Goal: Transaction & Acquisition: Purchase product/service

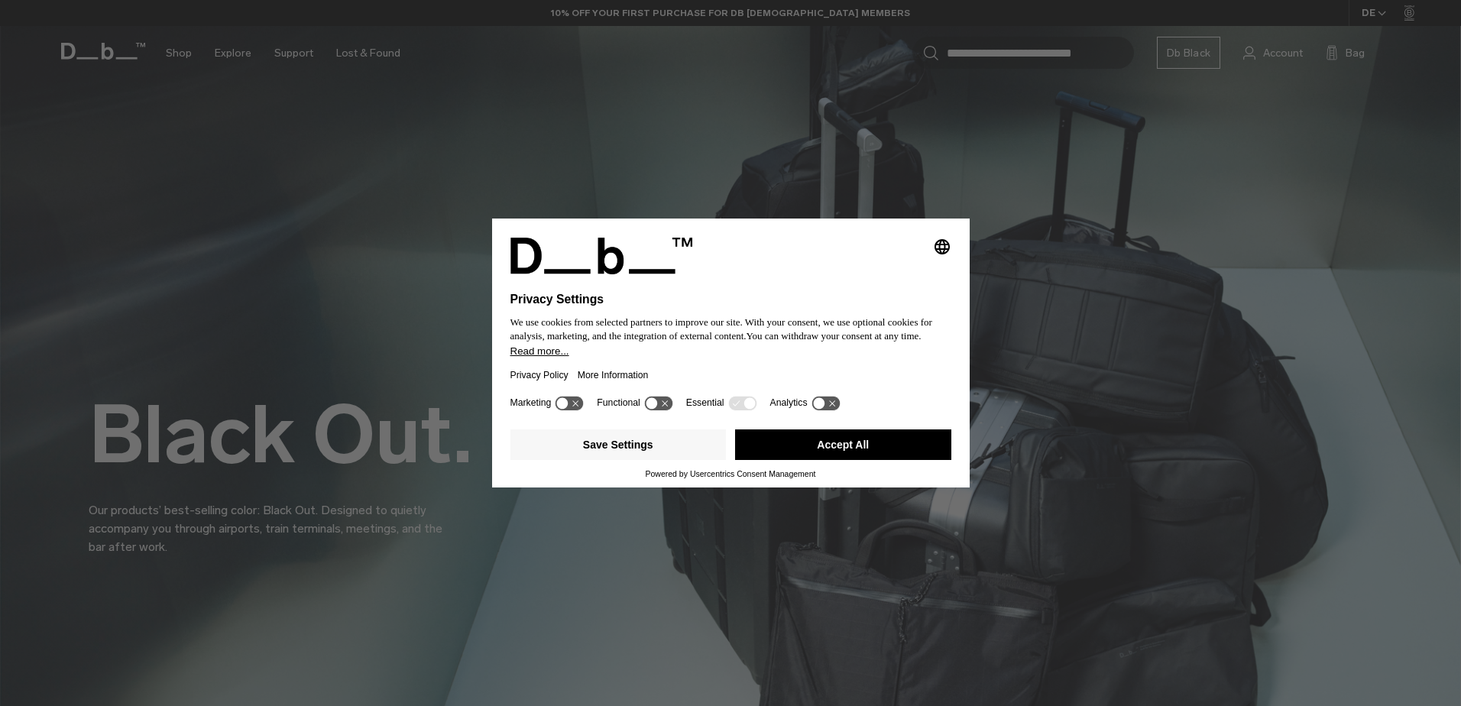
click at [895, 442] on button "Accept All" at bounding box center [843, 444] width 216 height 31
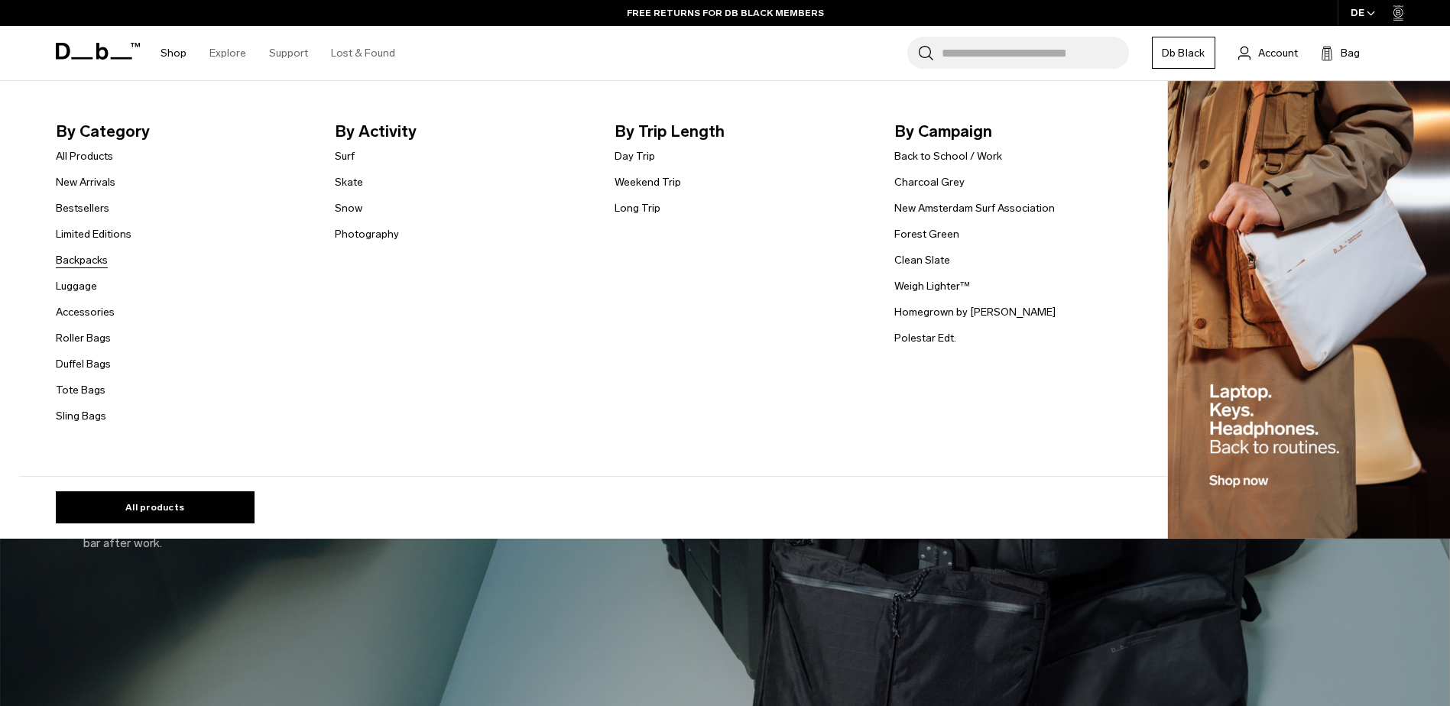
click at [87, 264] on link "Backpacks" at bounding box center [82, 260] width 52 height 16
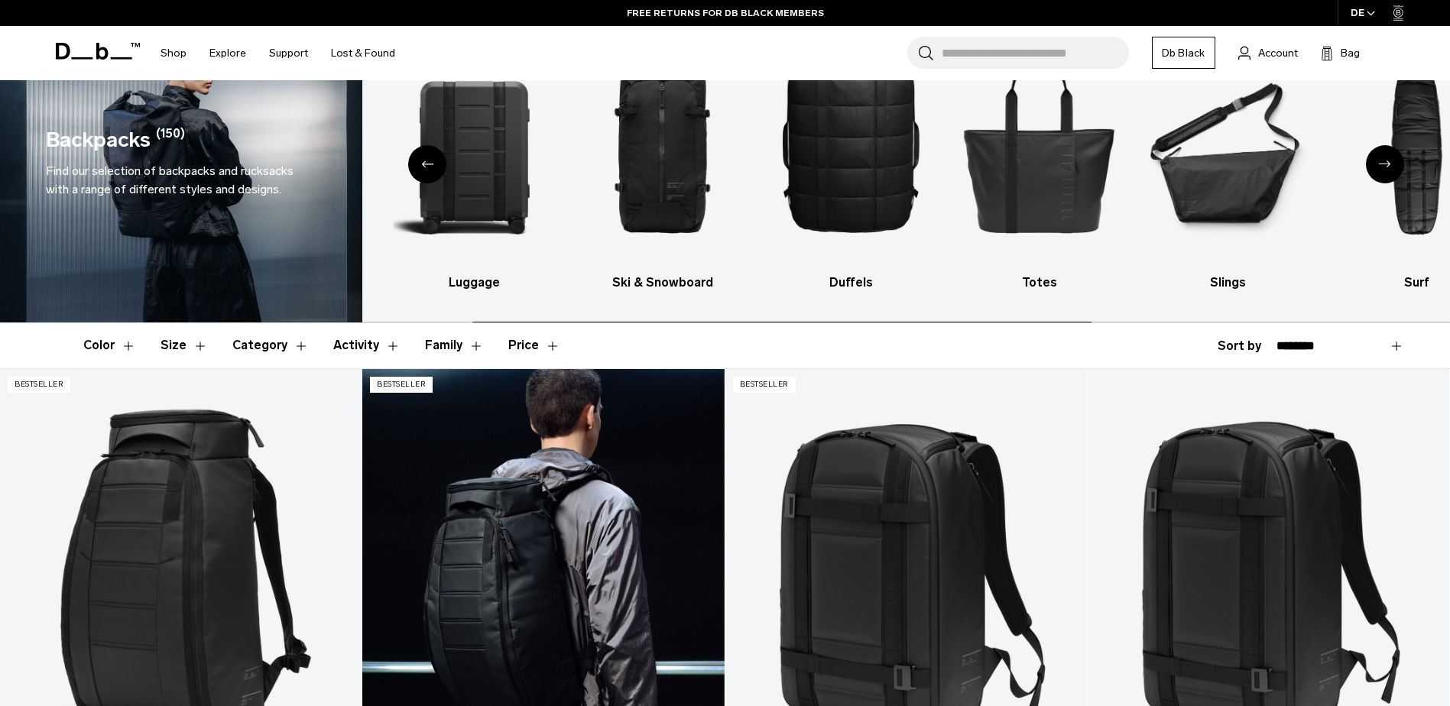
scroll to position [382, 0]
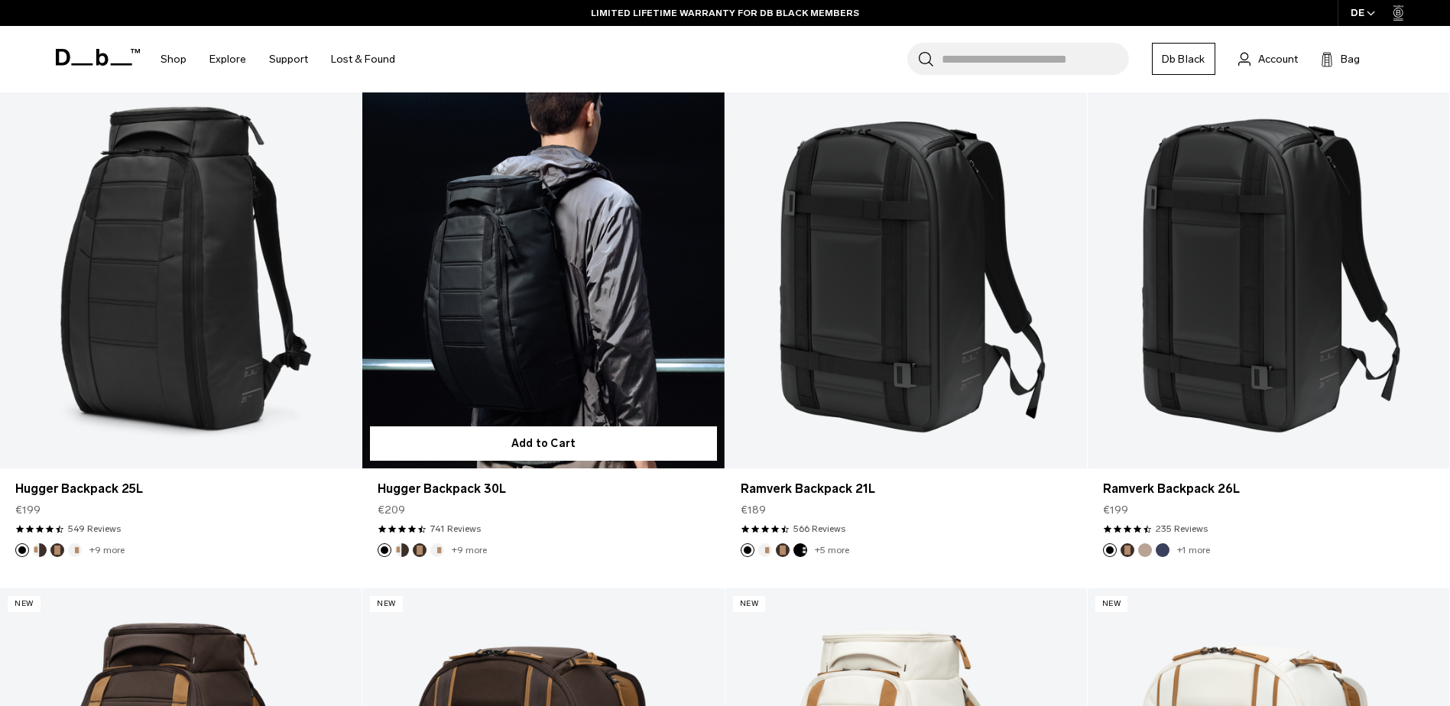
click at [601, 297] on link "Hugger Backpack 30L" at bounding box center [542, 267] width 361 height 402
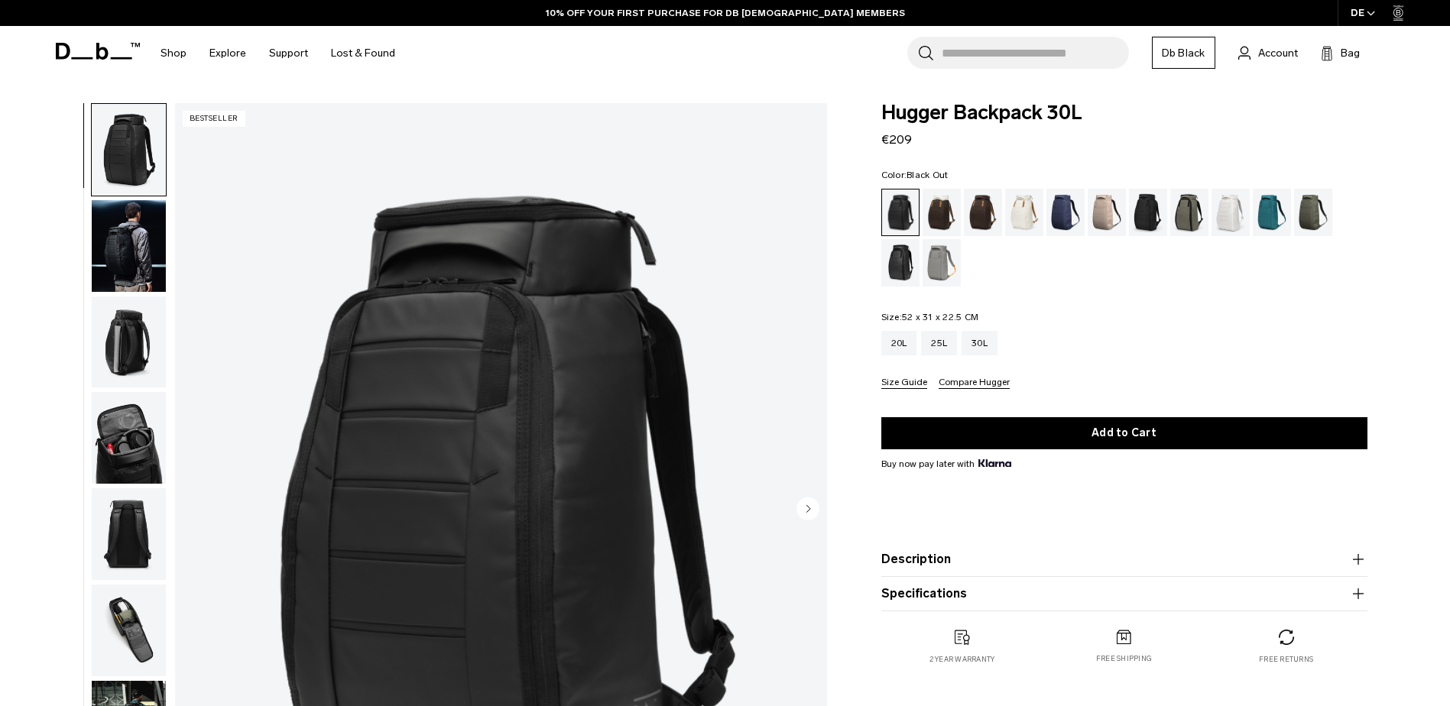
click at [122, 348] on img "button" at bounding box center [129, 343] width 74 height 92
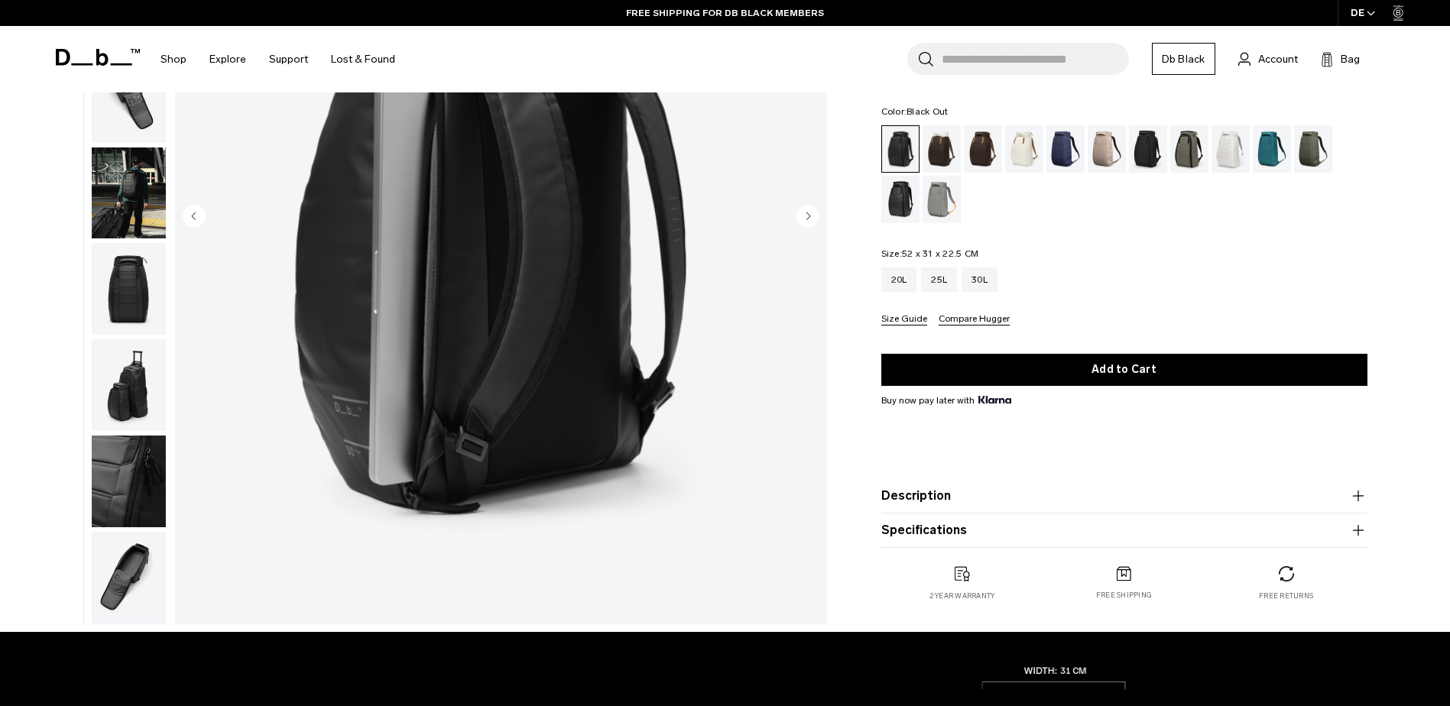
scroll to position [76, 0]
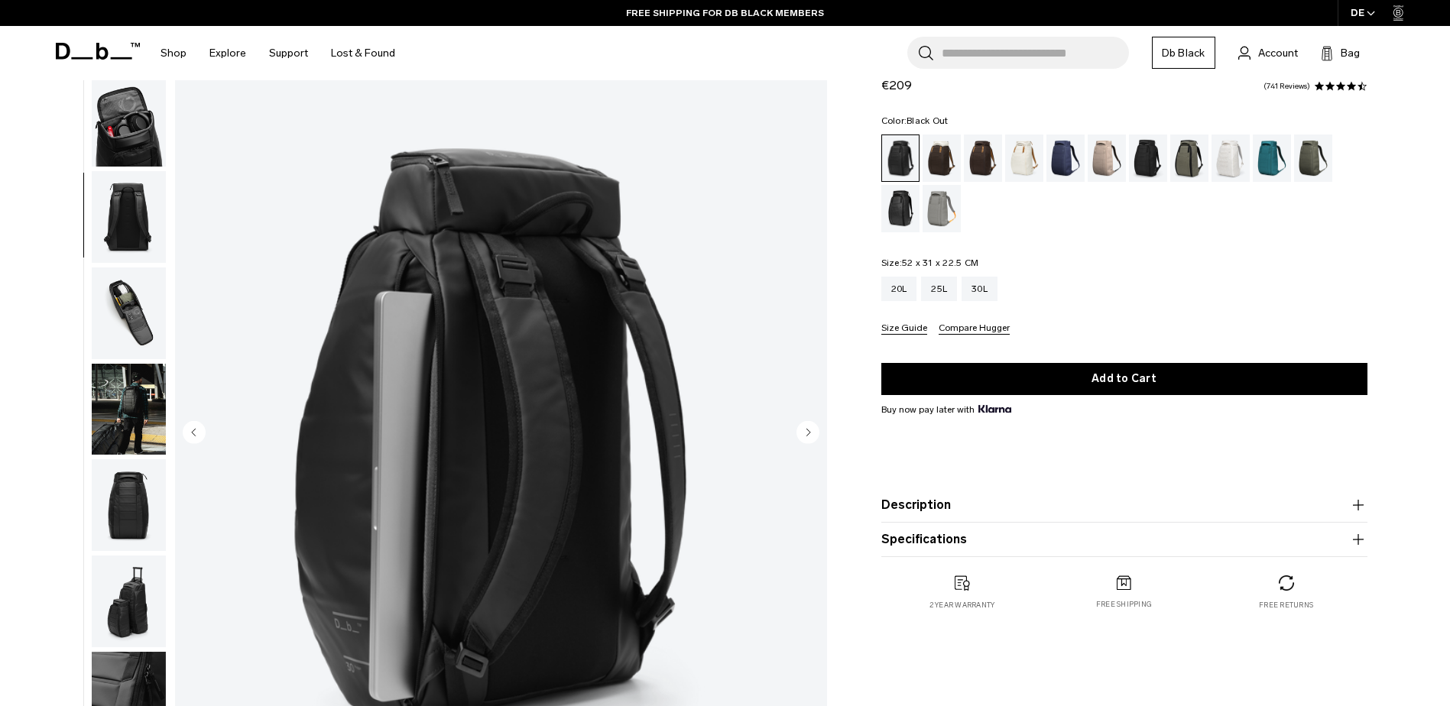
click at [120, 418] on img "button" at bounding box center [129, 410] width 74 height 92
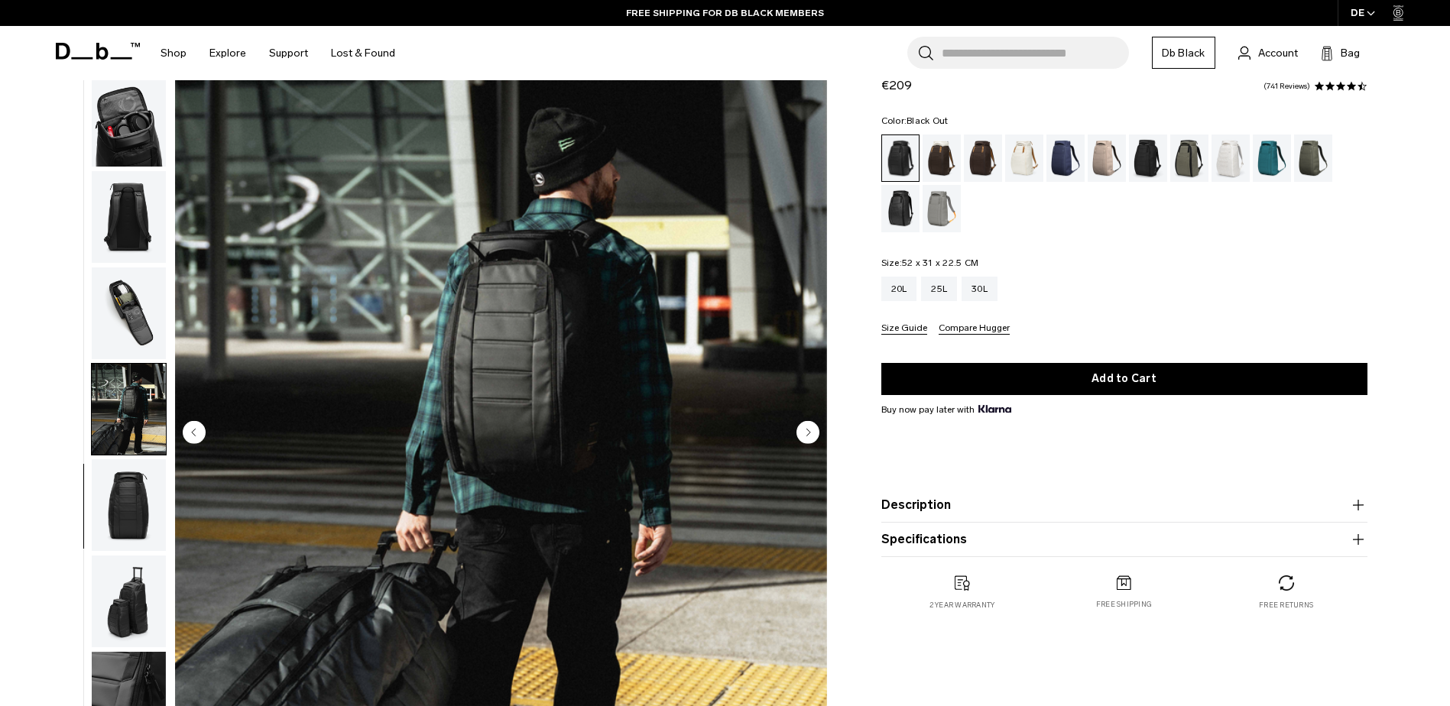
click at [131, 507] on img "button" at bounding box center [129, 505] width 74 height 92
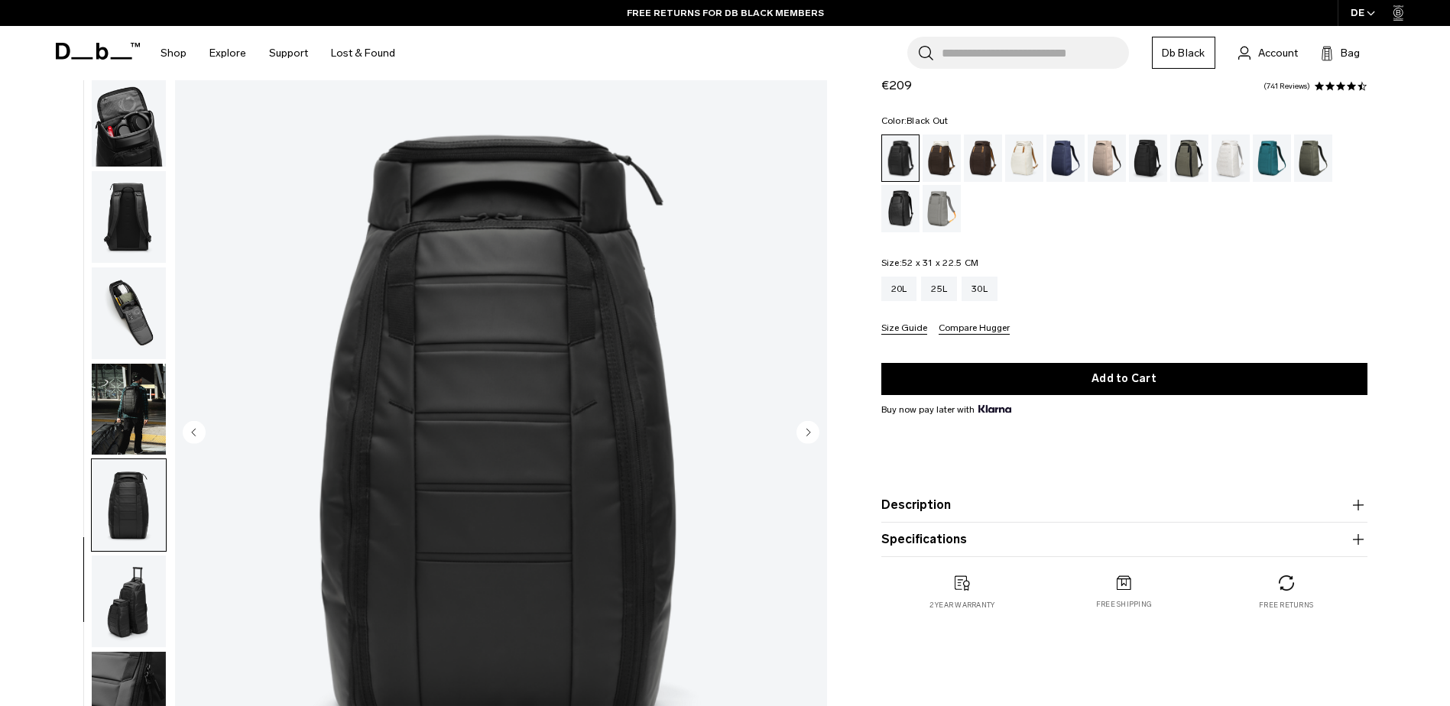
scroll to position [153, 0]
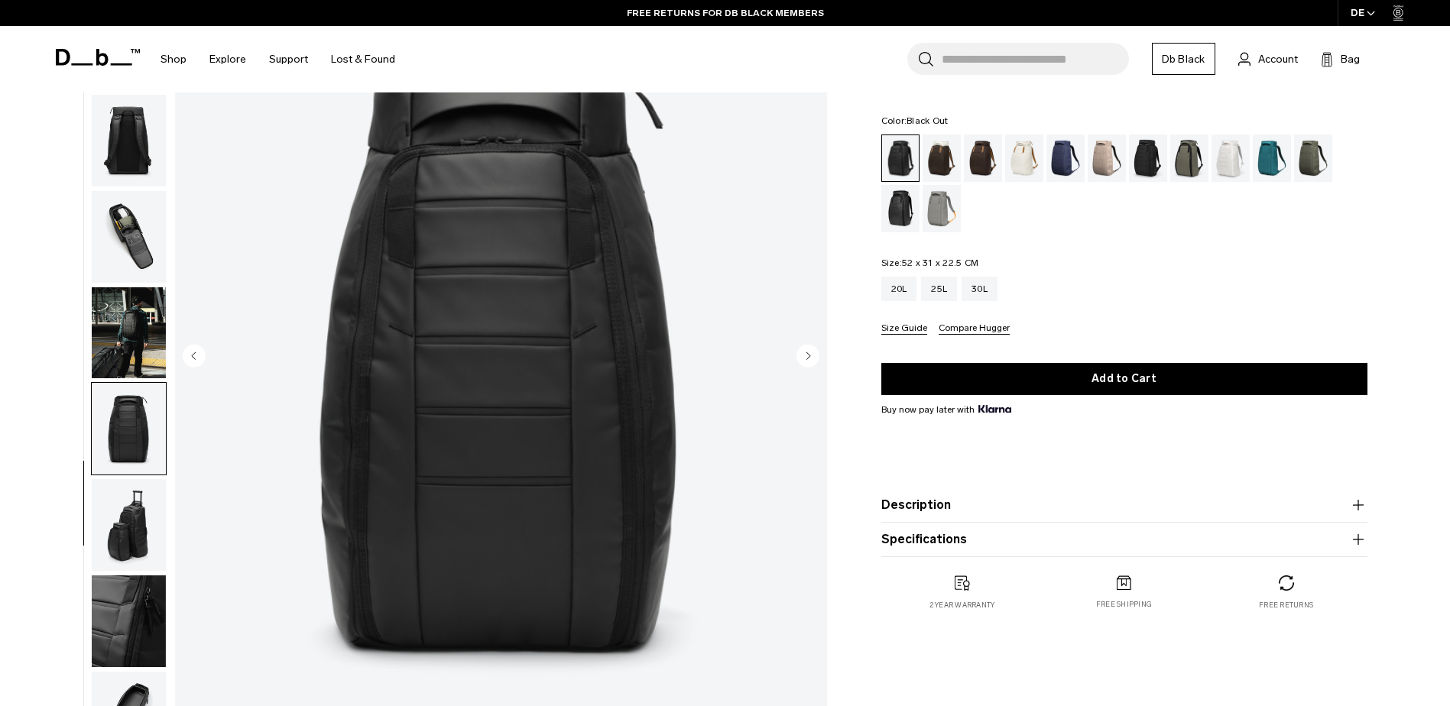
click at [134, 433] on img "button" at bounding box center [129, 429] width 74 height 92
click at [142, 543] on img "button" at bounding box center [129, 525] width 74 height 92
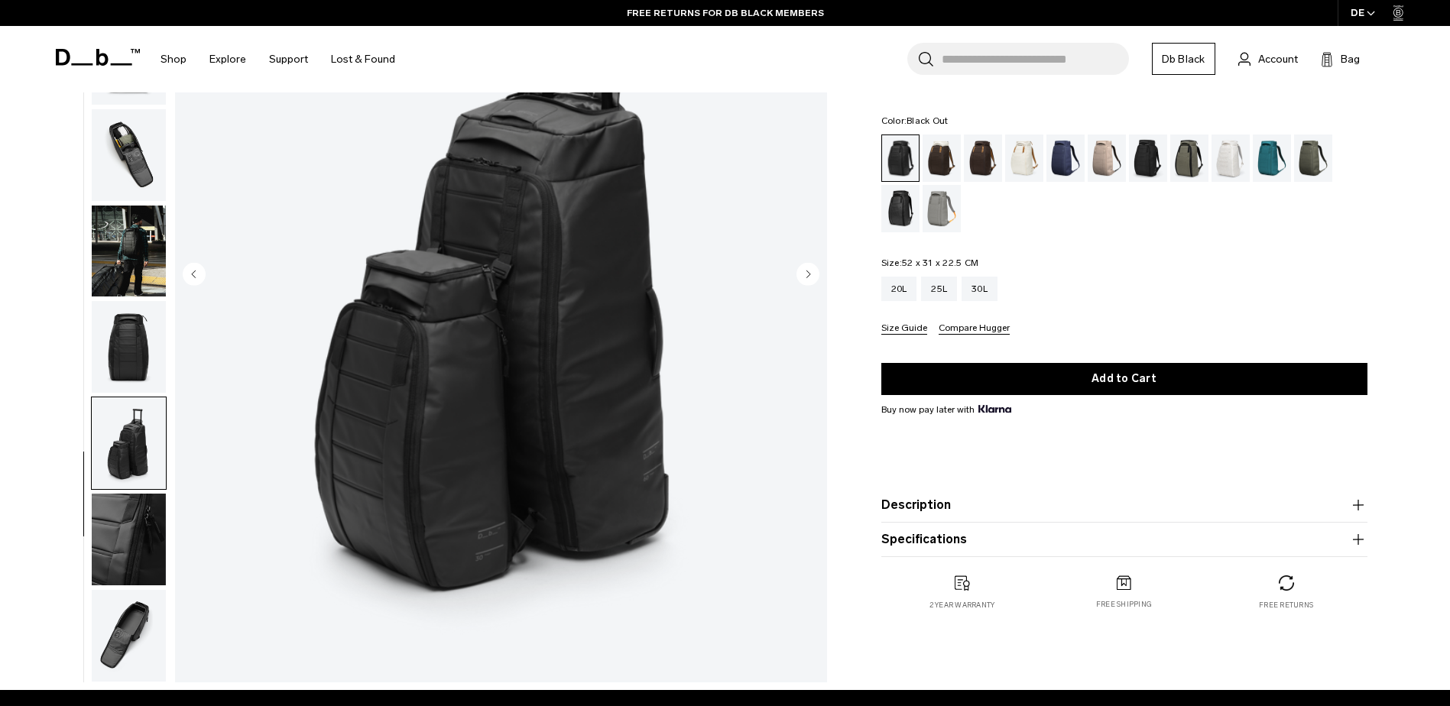
scroll to position [306, 0]
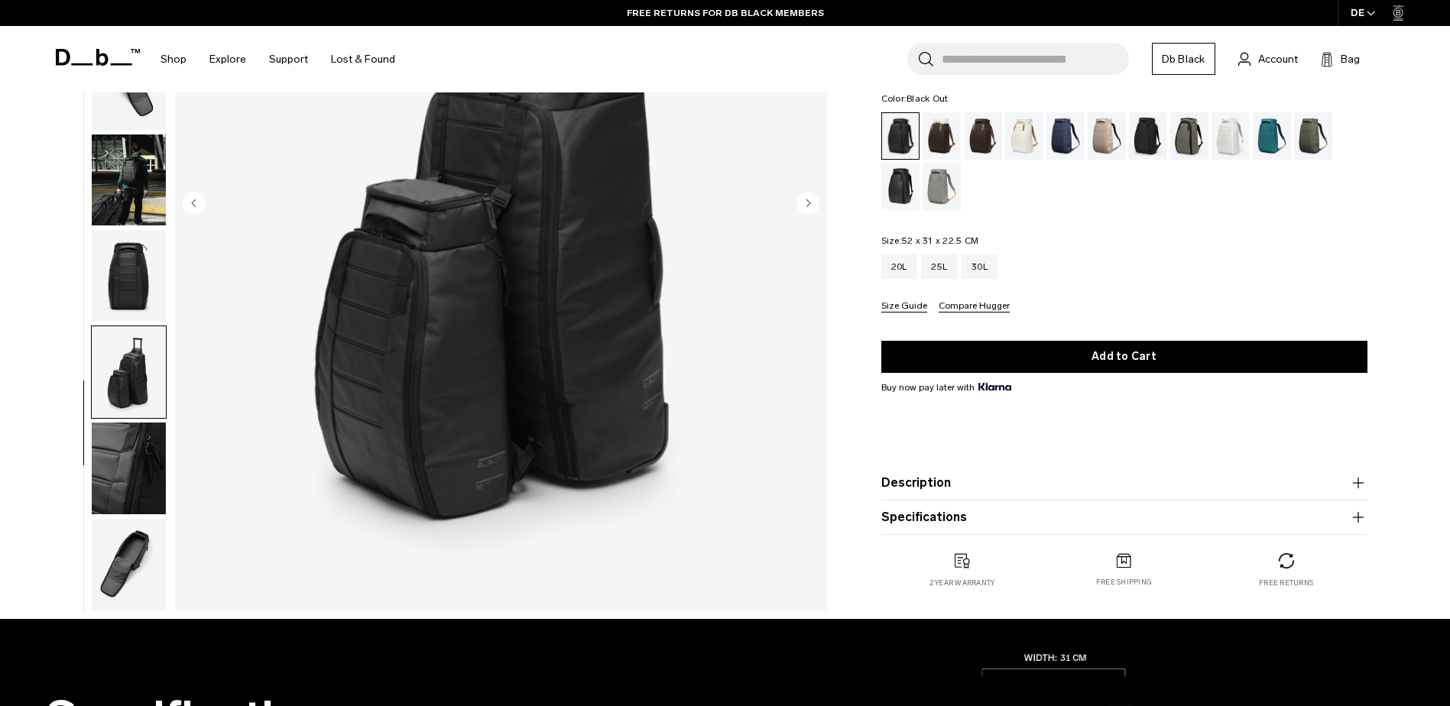
click at [137, 469] on img "button" at bounding box center [129, 469] width 74 height 92
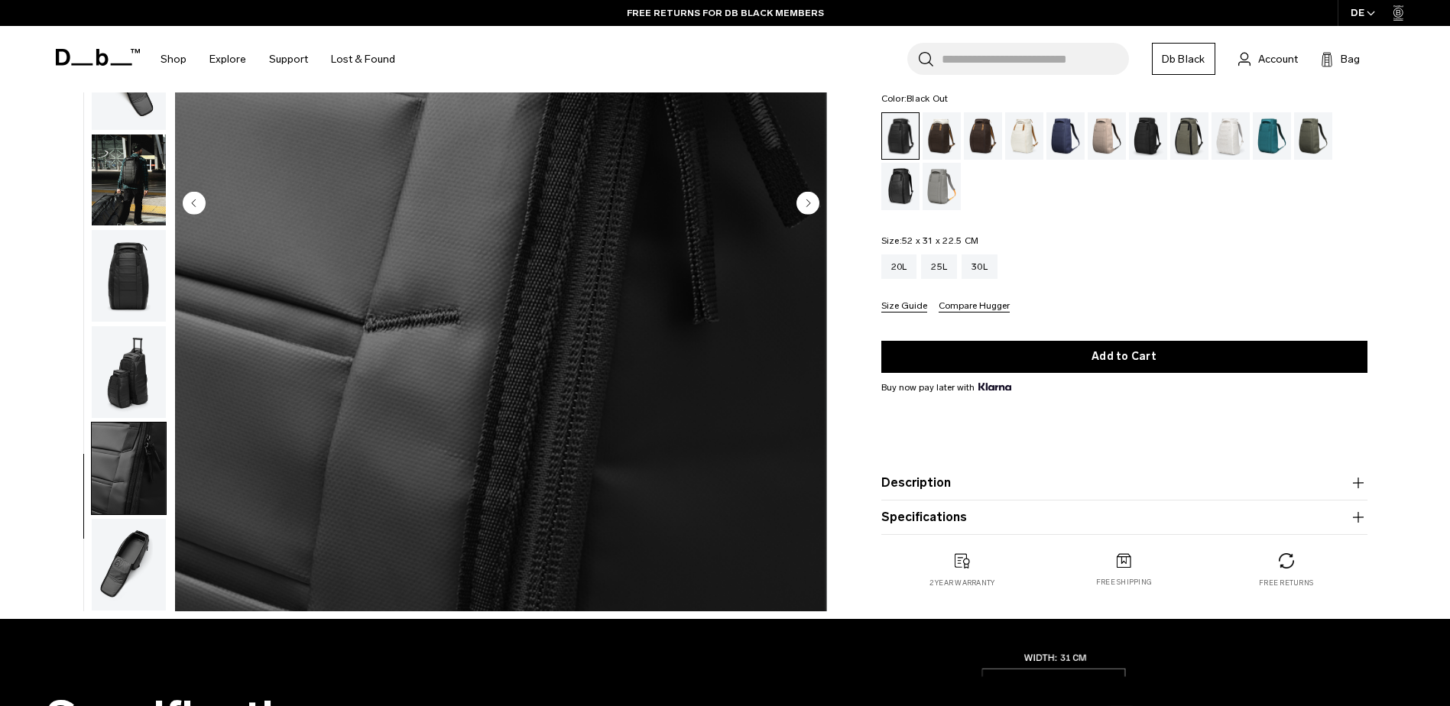
click at [132, 572] on img "button" at bounding box center [129, 565] width 74 height 92
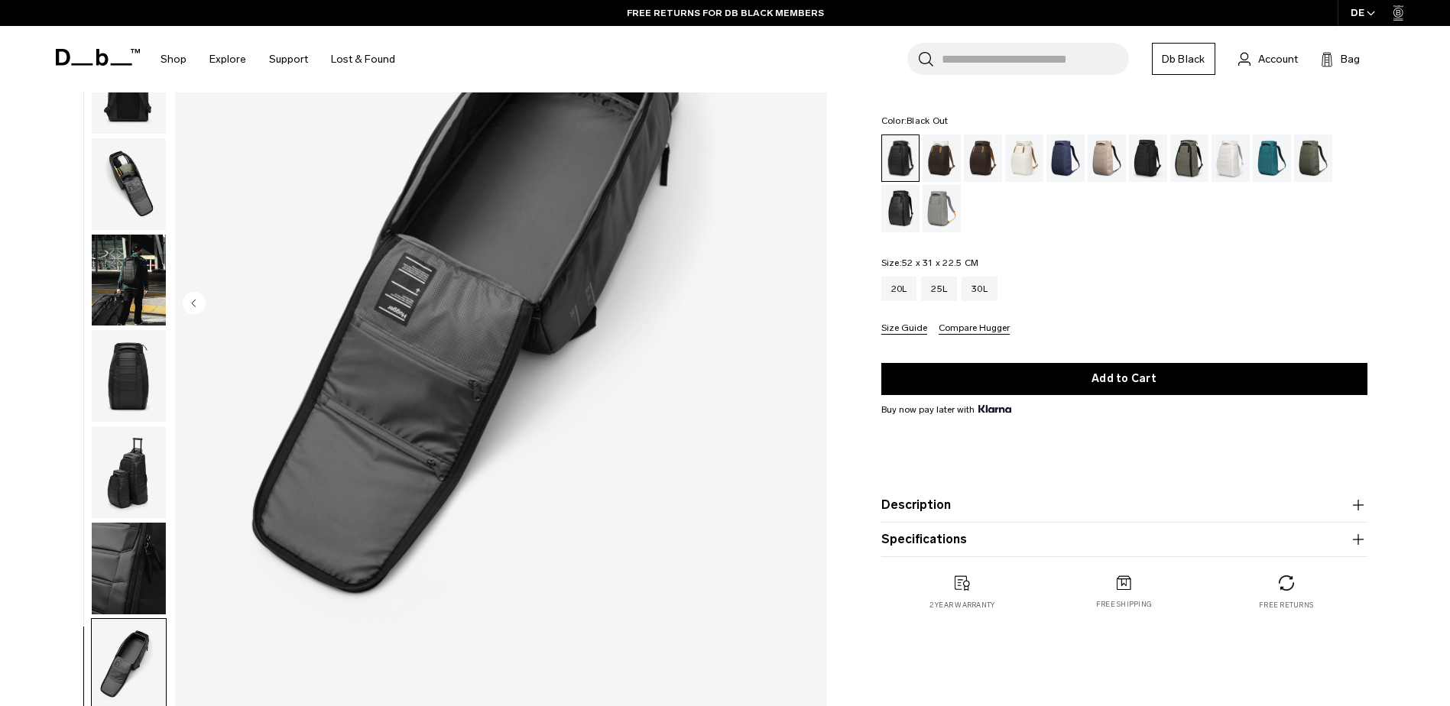
scroll to position [0, 0]
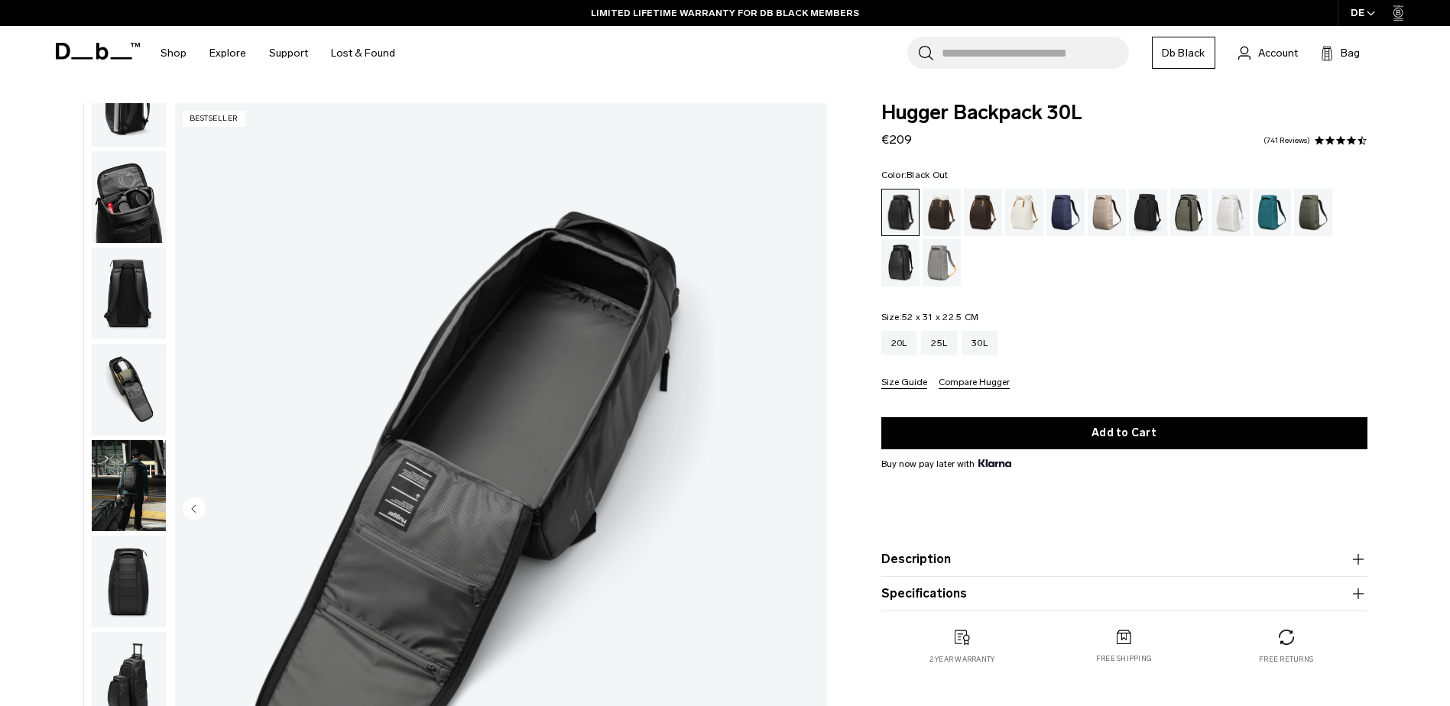
drag, startPoint x: 945, startPoint y: 350, endPoint x: 963, endPoint y: 350, distance: 18.3
click at [944, 350] on div "25L" at bounding box center [939, 343] width 36 height 24
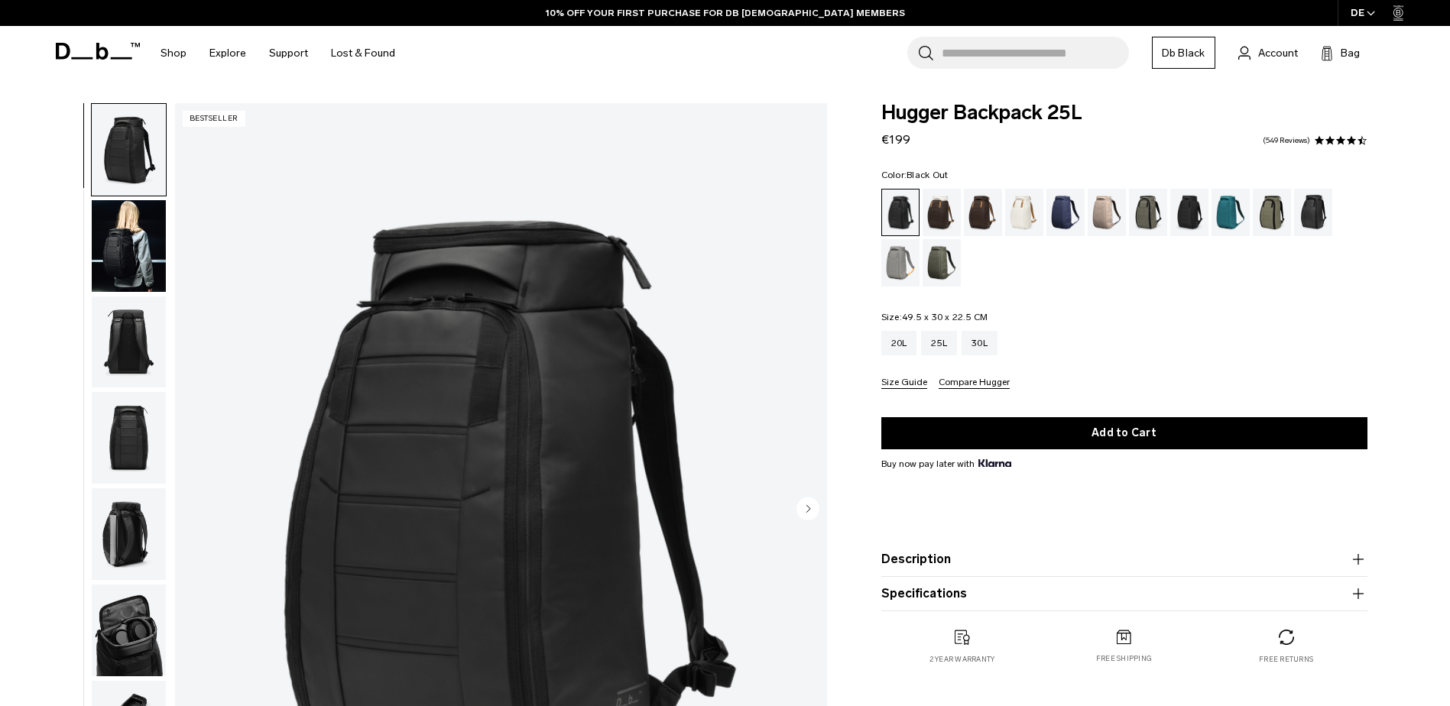
click at [141, 636] on img "button" at bounding box center [129, 631] width 74 height 92
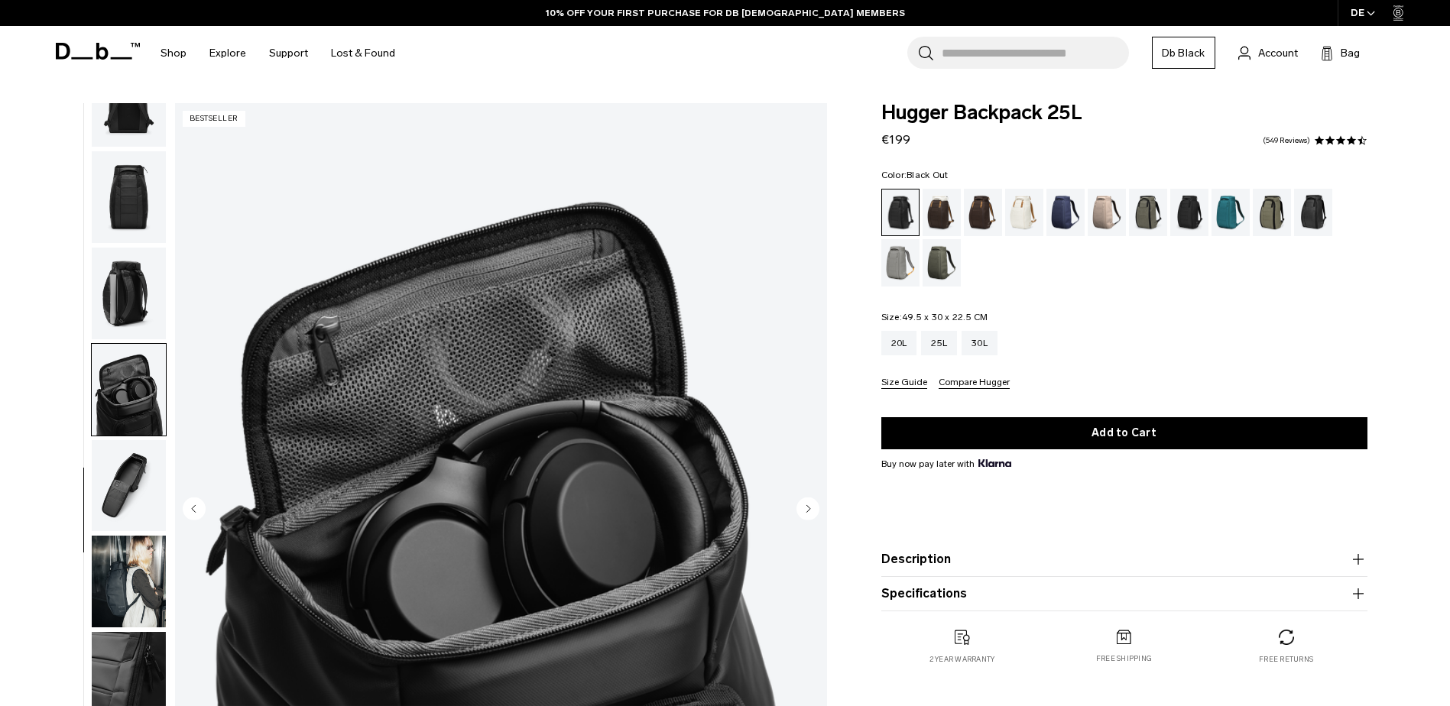
scroll to position [382, 0]
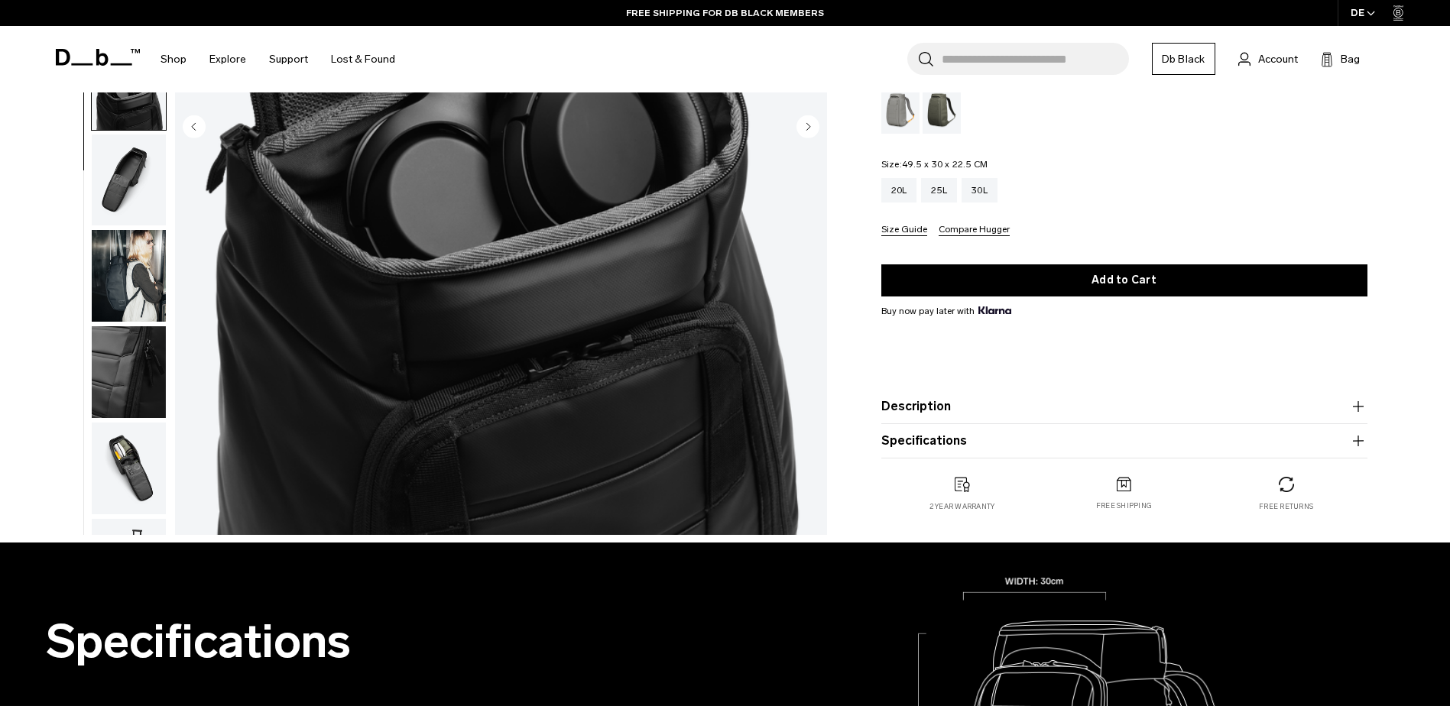
click at [141, 462] on img "button" at bounding box center [129, 469] width 74 height 92
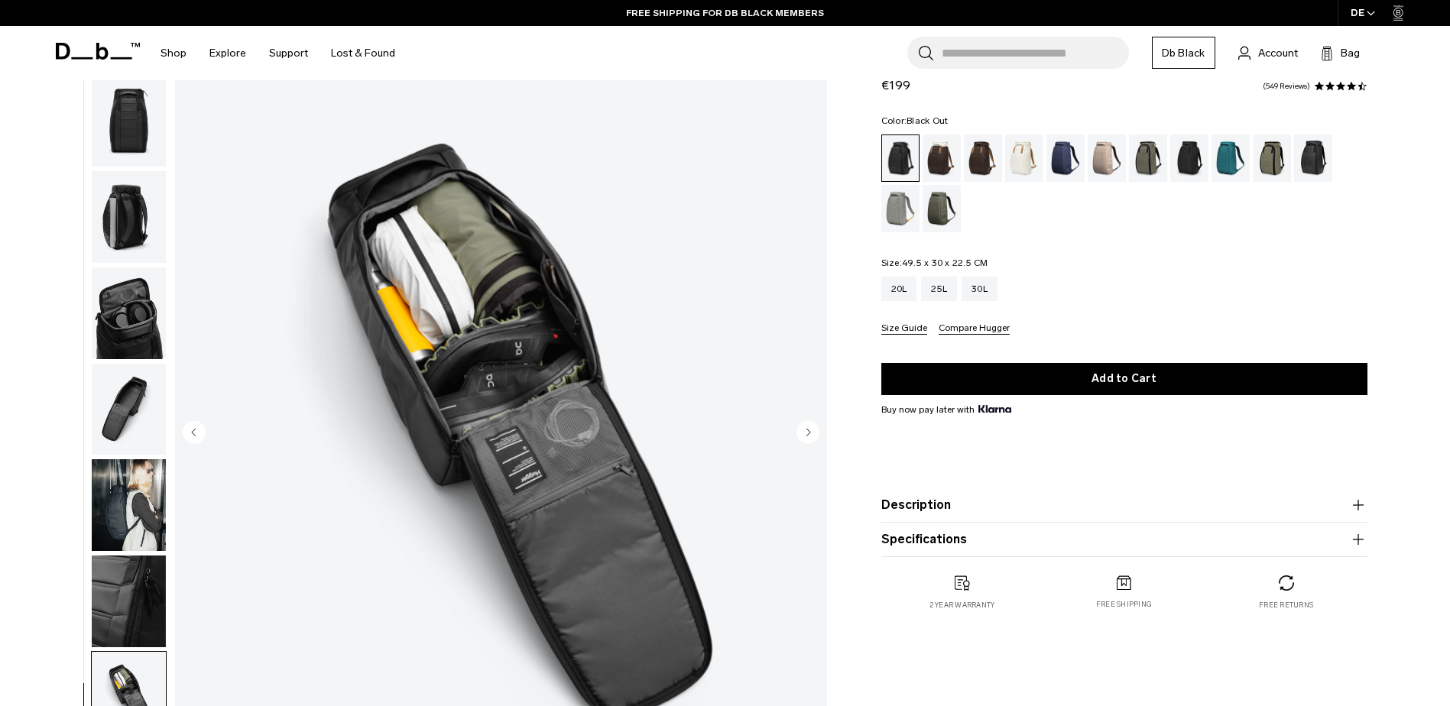
scroll to position [0, 0]
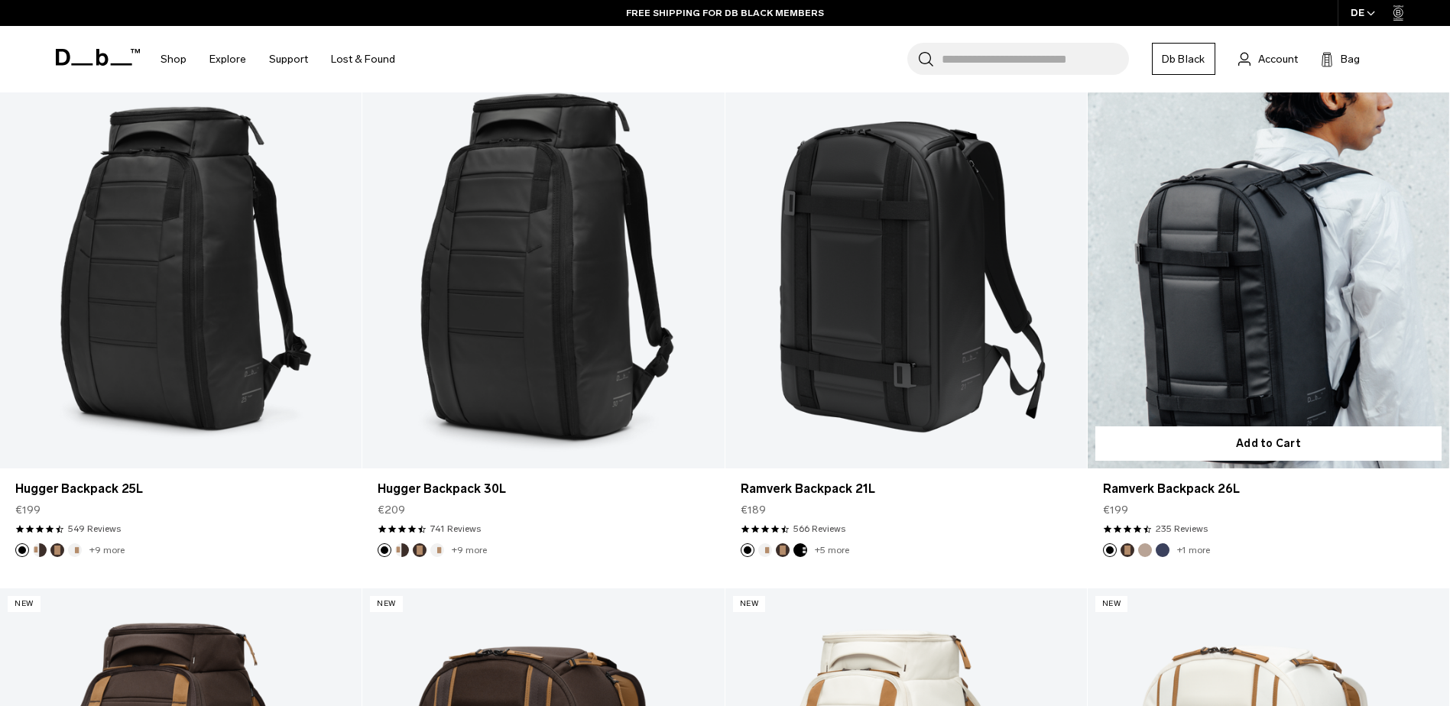
click at [1284, 306] on link "Ramverk Backpack 26L" at bounding box center [1267, 267] width 361 height 402
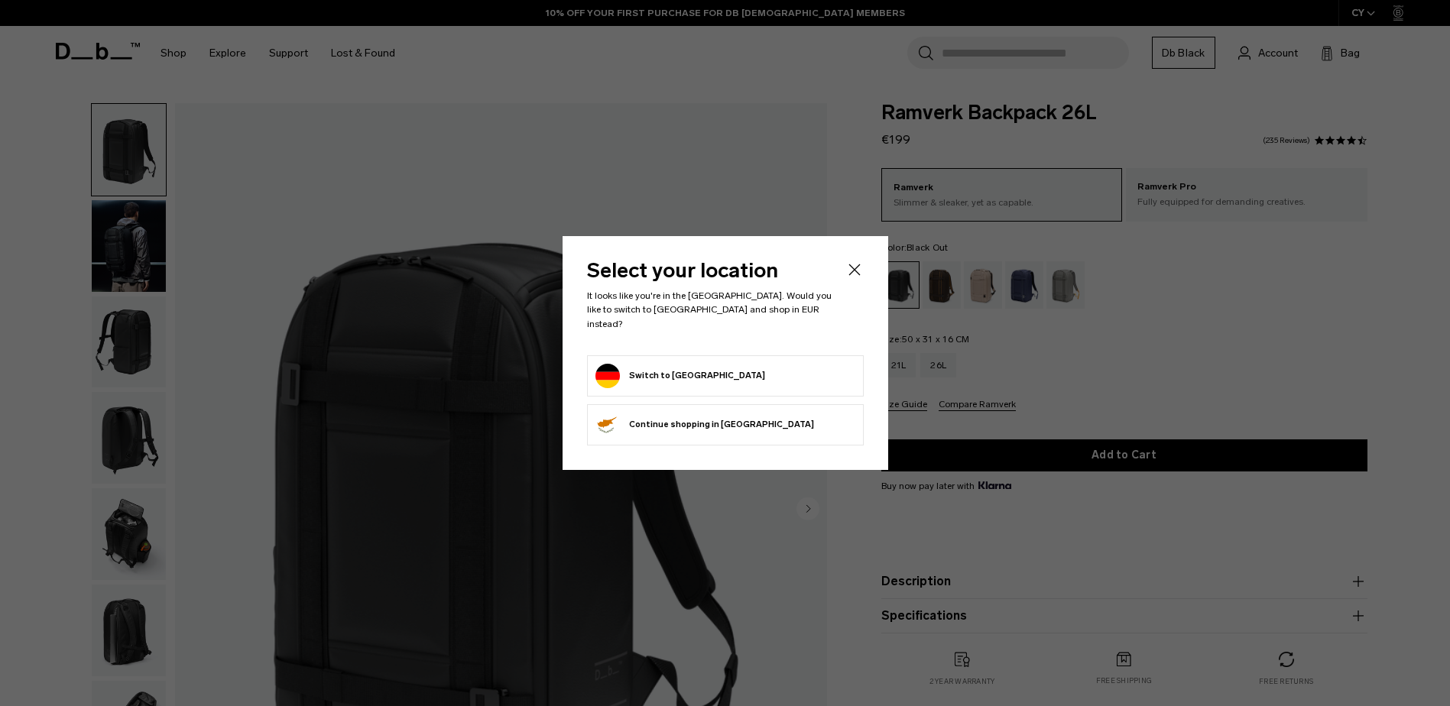
click at [854, 271] on icon "Close" at bounding box center [854, 270] width 18 height 18
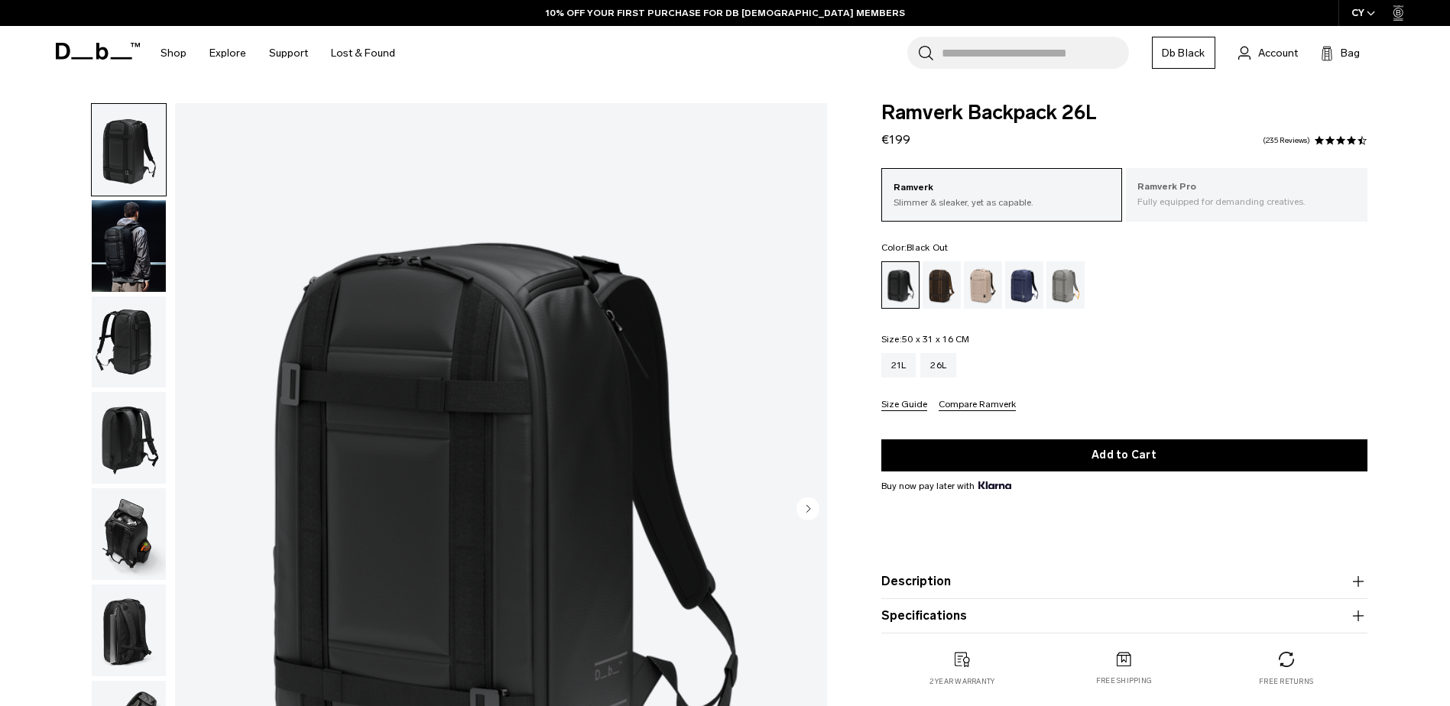
click at [1191, 215] on div "Ramverk Pro Fully equipped for demanding creatives." at bounding box center [1246, 194] width 241 height 52
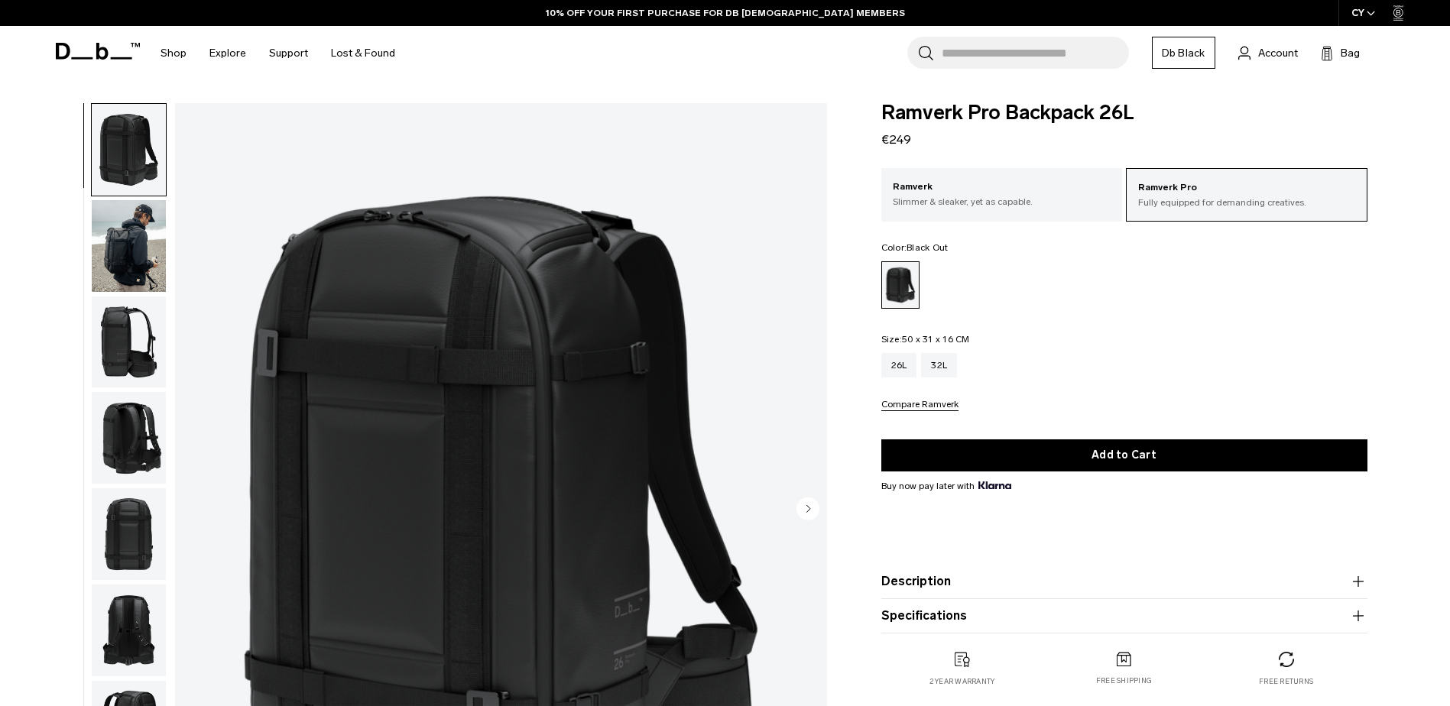
click at [131, 255] on img "button" at bounding box center [129, 246] width 74 height 92
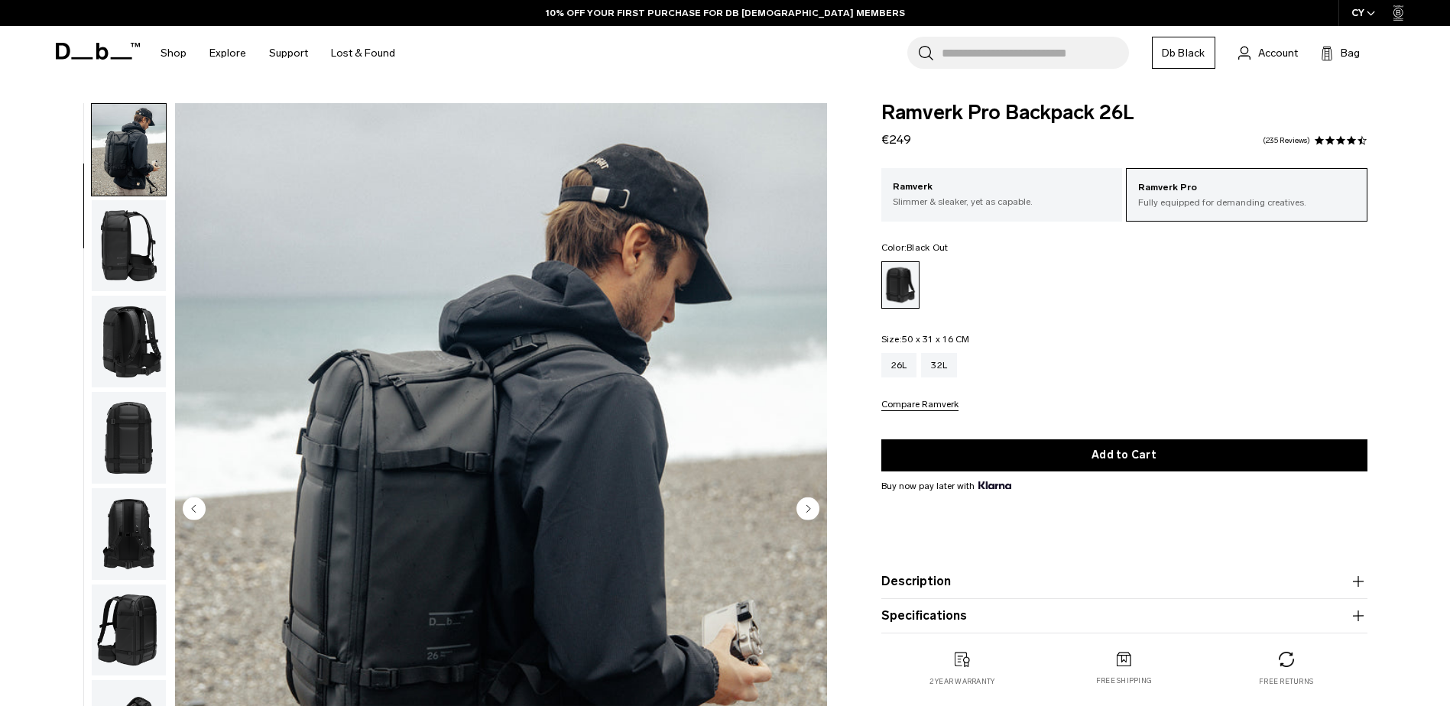
click at [131, 346] on img "button" at bounding box center [129, 342] width 74 height 92
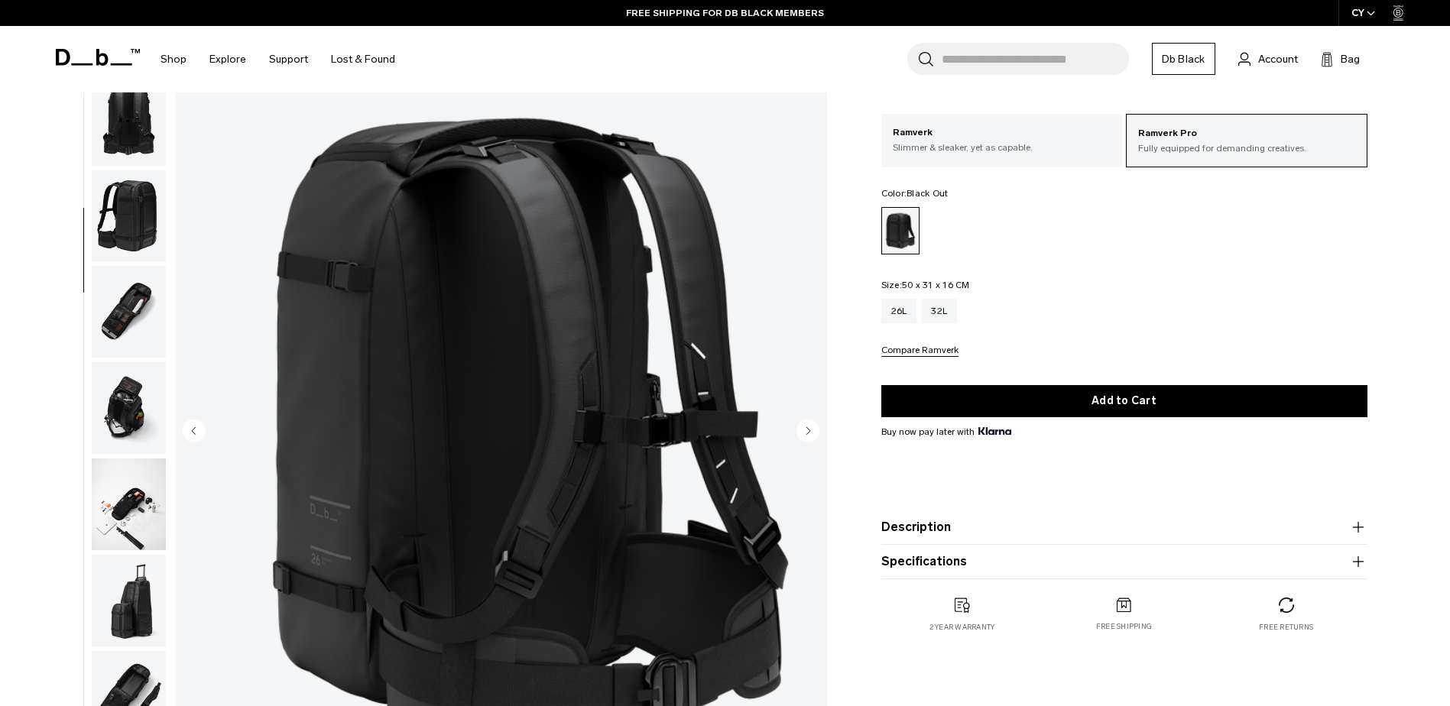
scroll to position [76, 0]
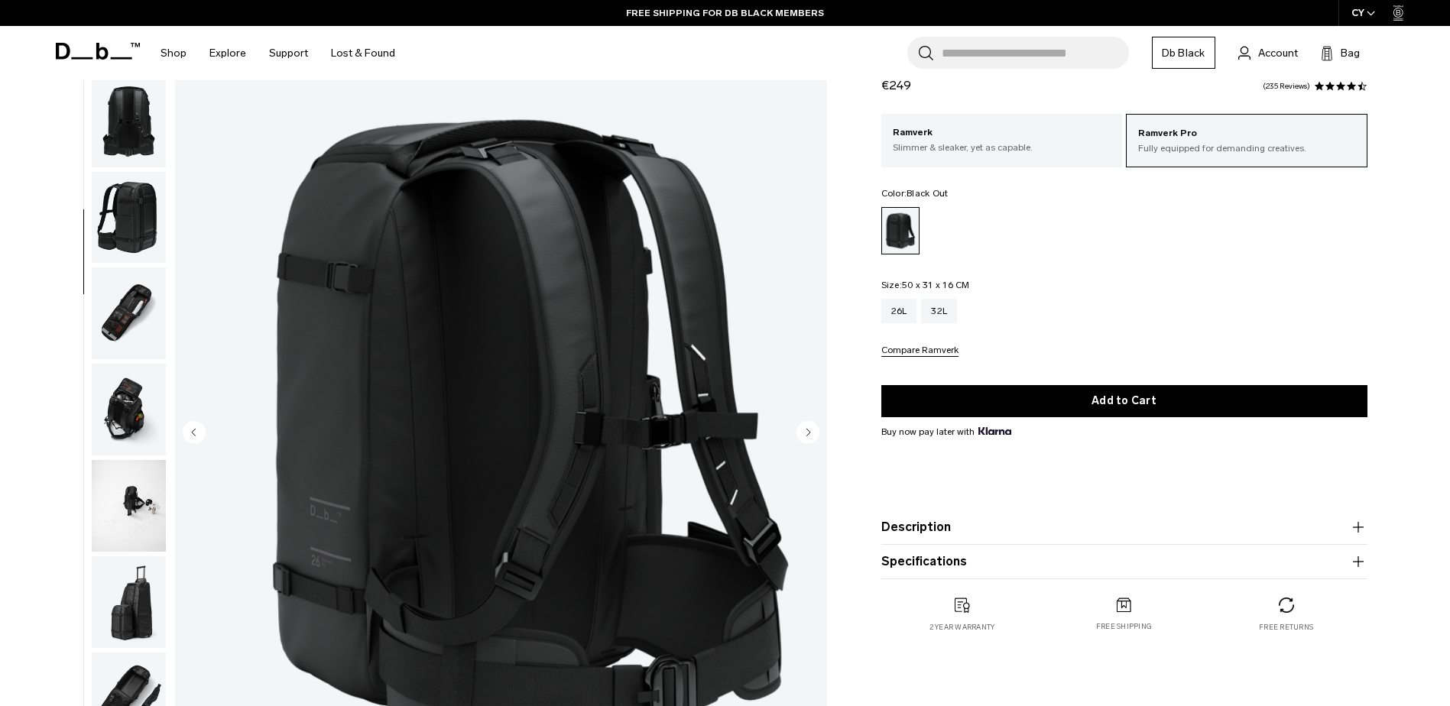
click at [124, 403] on img "button" at bounding box center [129, 410] width 74 height 92
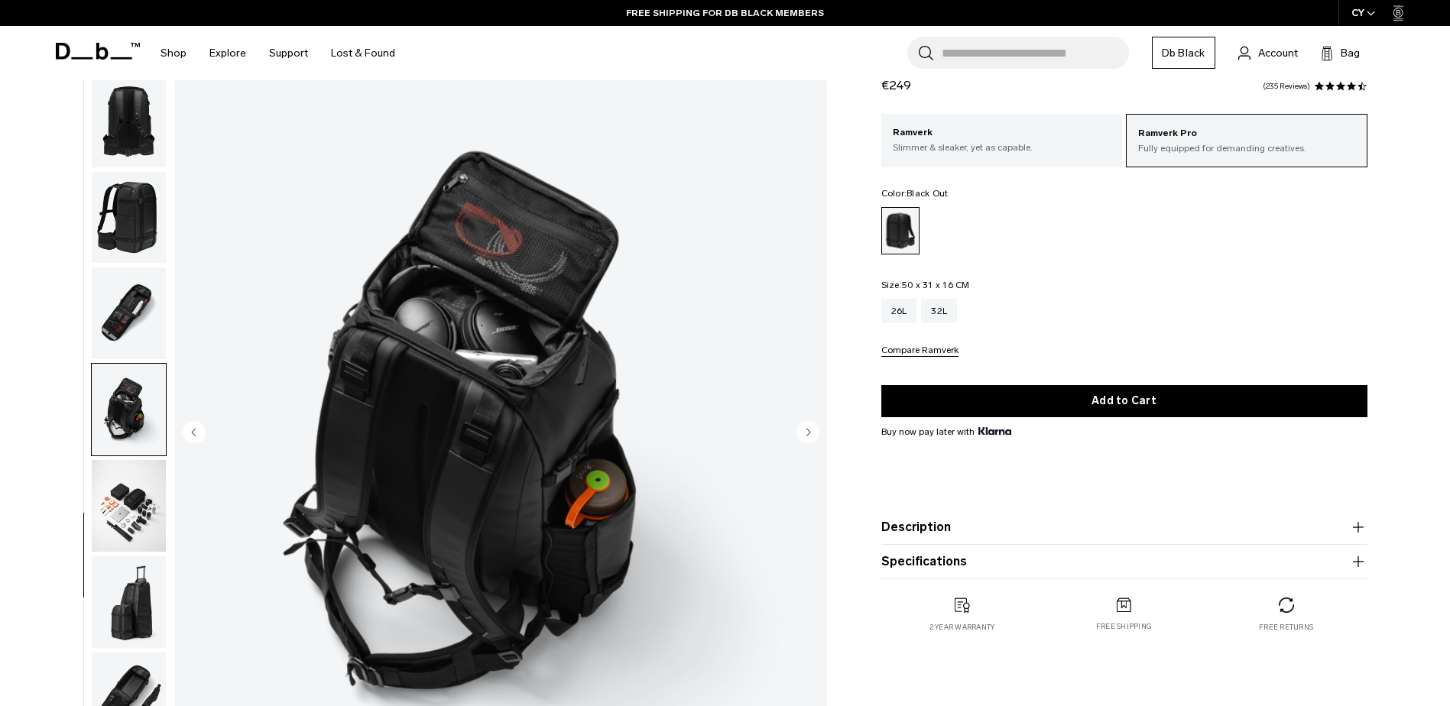
click at [126, 324] on img "button" at bounding box center [129, 313] width 74 height 92
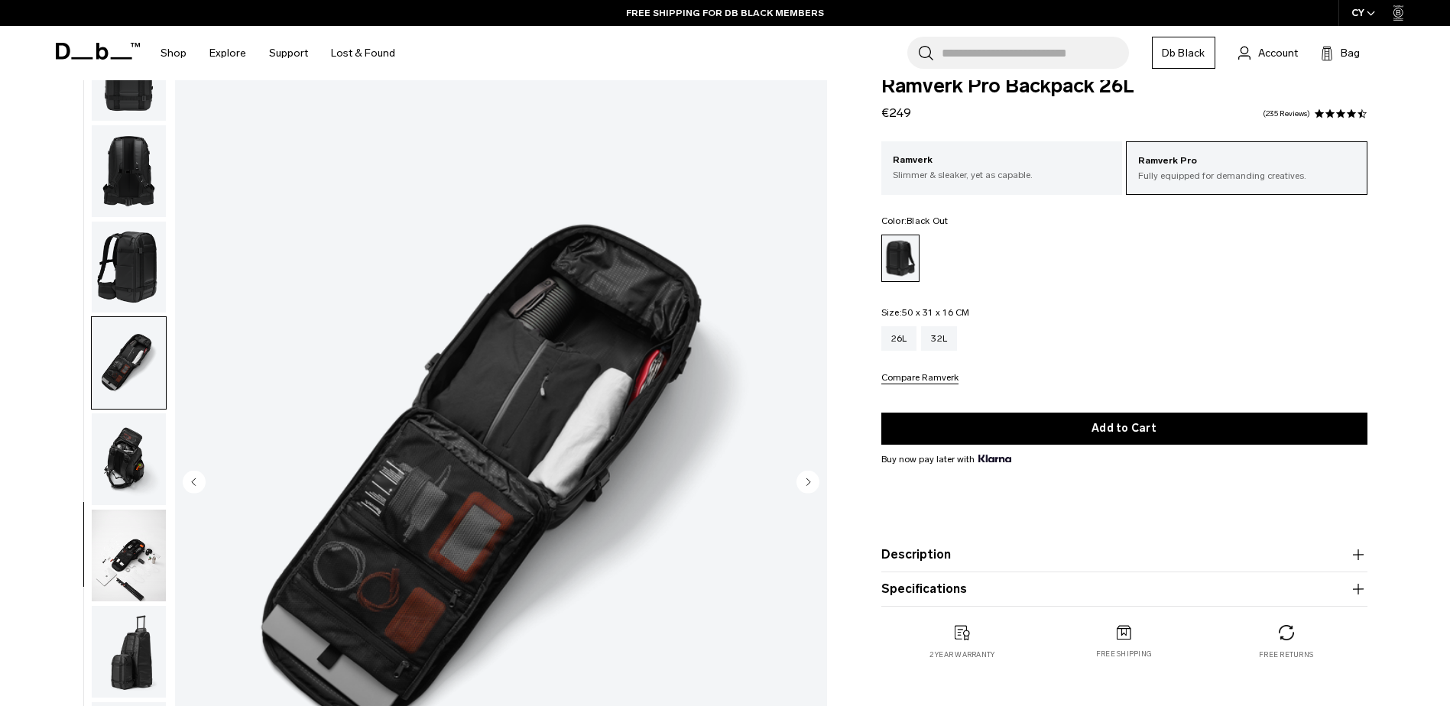
scroll to position [0, 0]
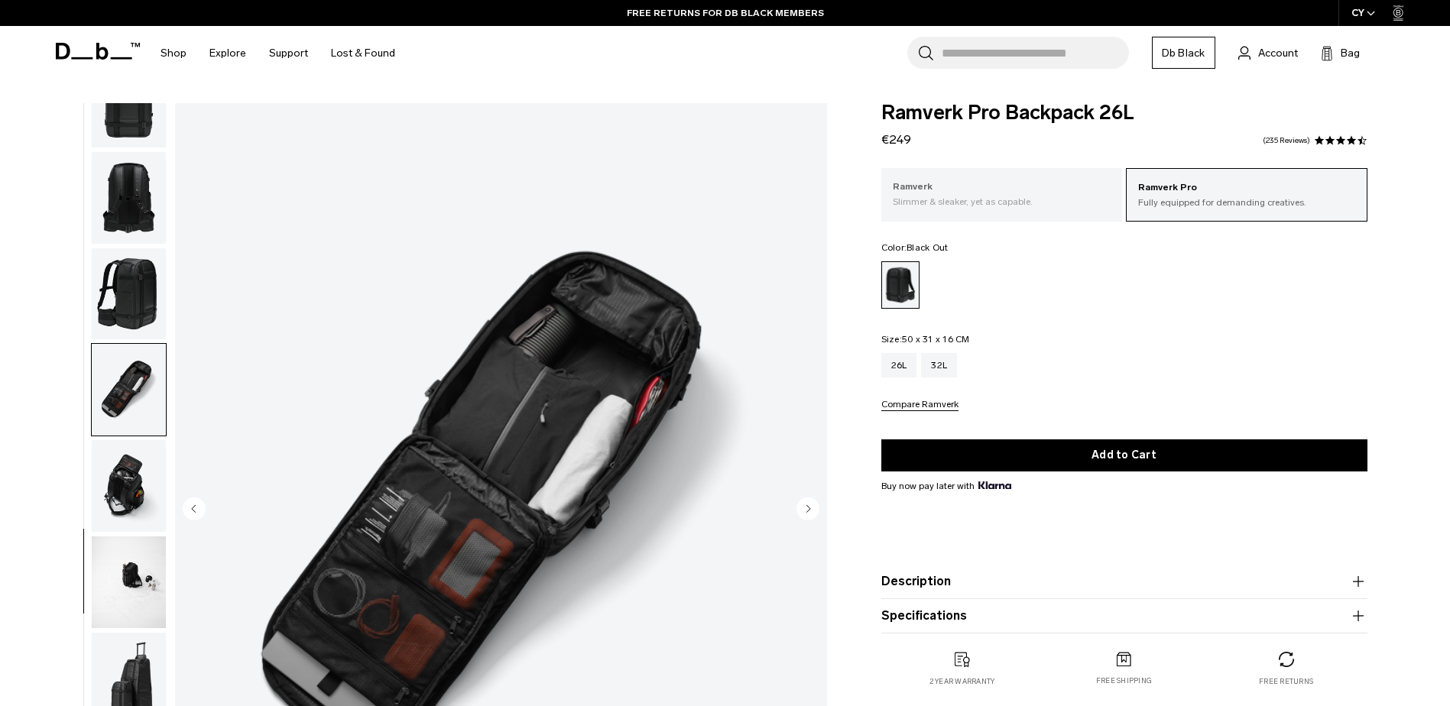
click at [1049, 211] on div "Ramverk Slimmer & sleaker, yet as capable." at bounding box center [1001, 194] width 241 height 52
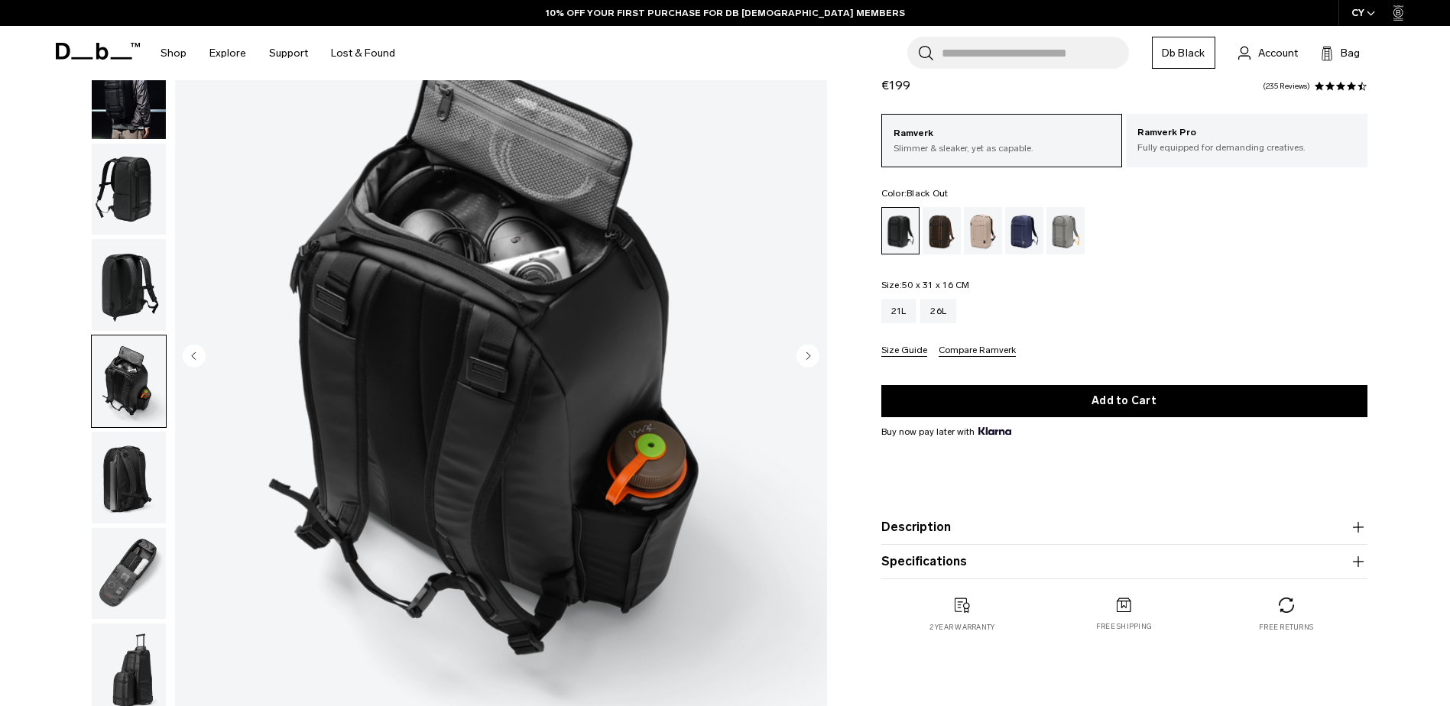
click at [141, 488] on img "button" at bounding box center [129, 478] width 74 height 92
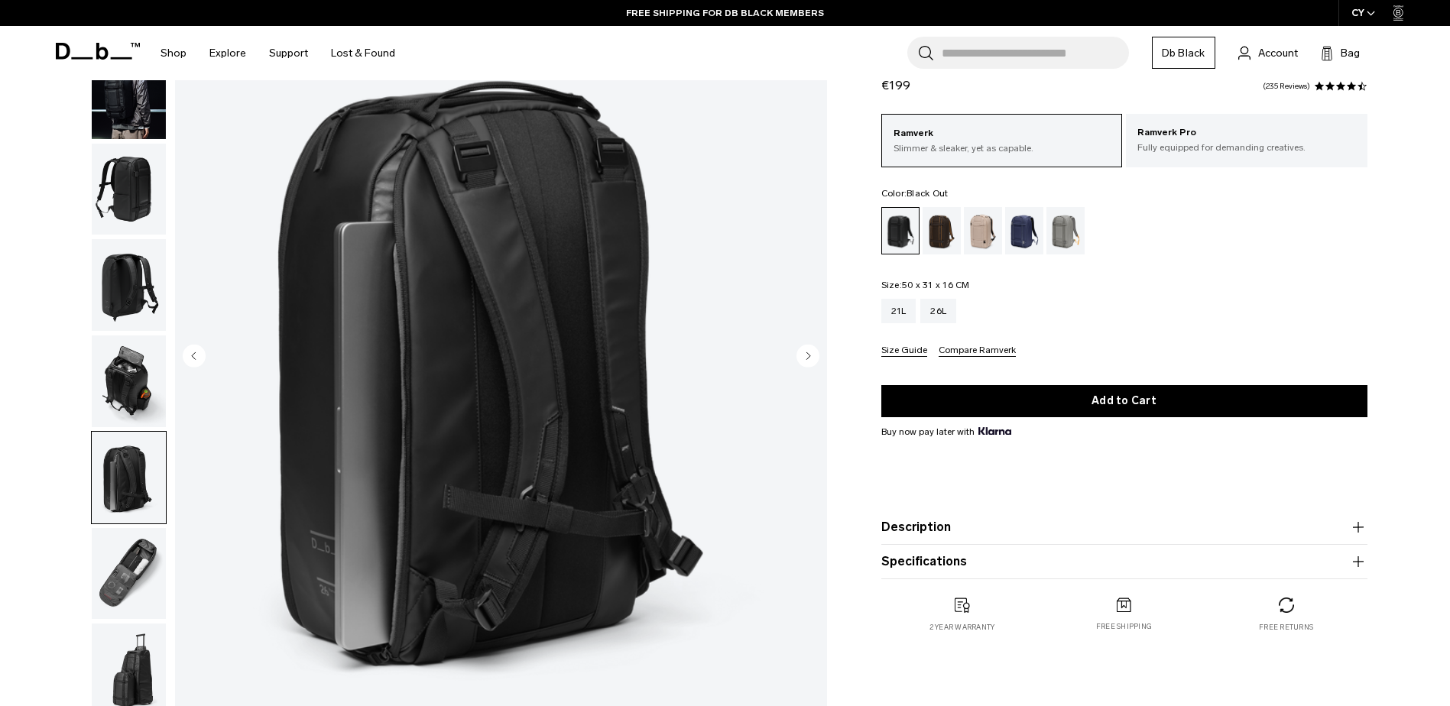
click at [135, 581] on img "button" at bounding box center [129, 574] width 74 height 92
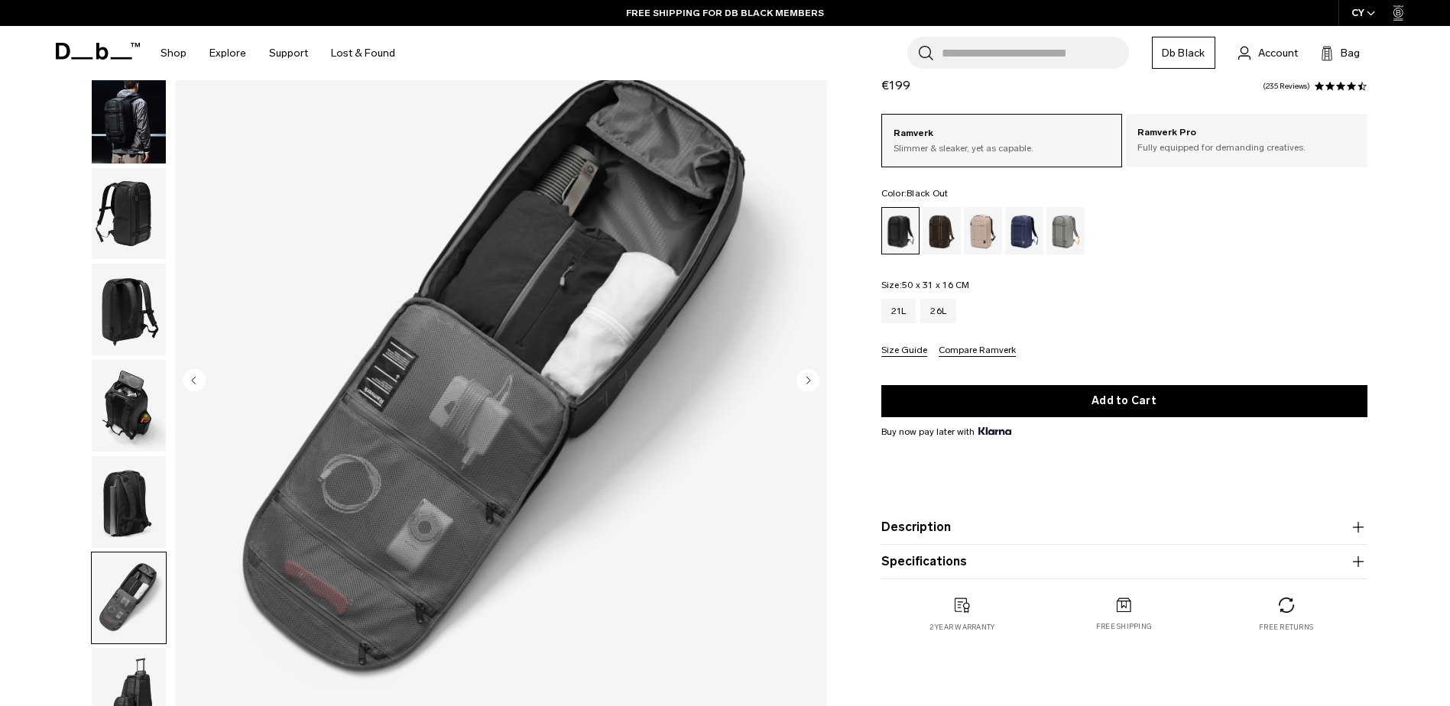
scroll to position [306, 0]
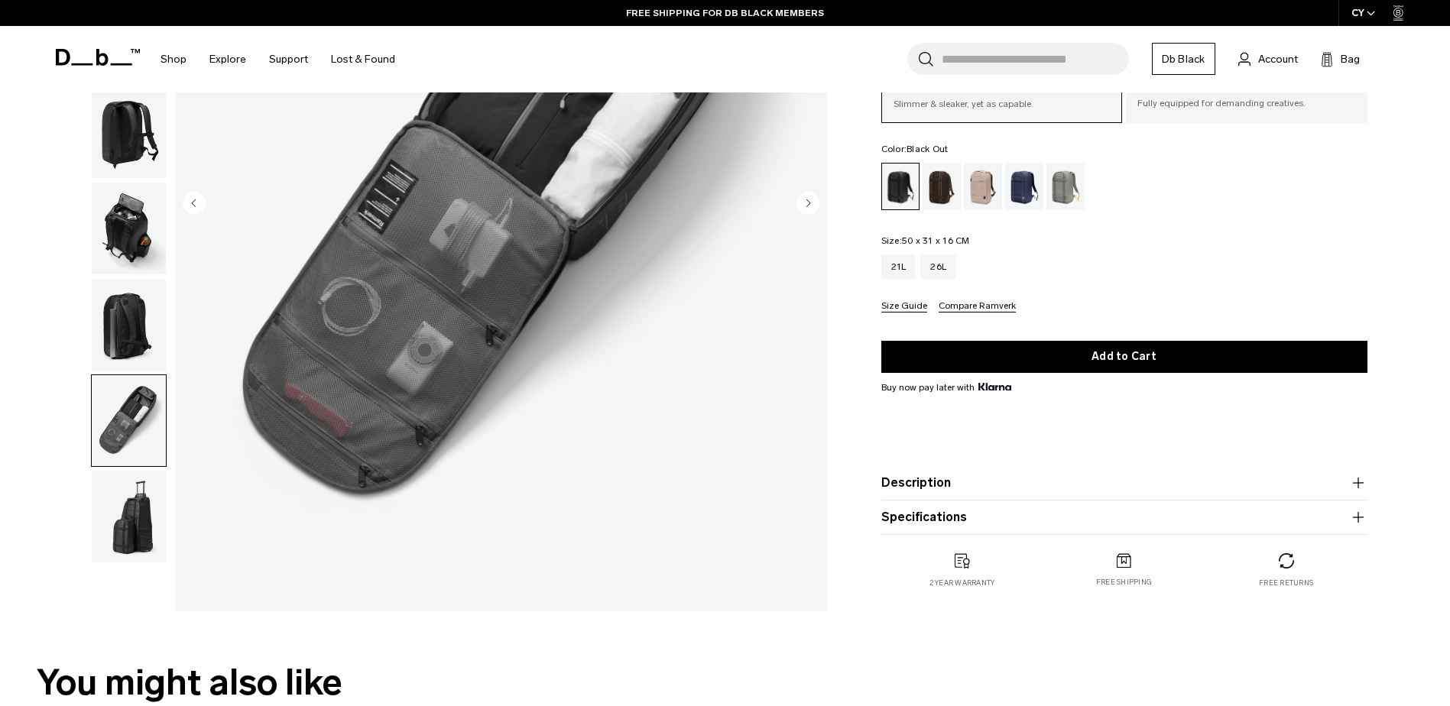
click at [1094, 495] on product-accordion "Description The bestselling daily backpack. Whether you’re crossing cities or c…" at bounding box center [1124, 483] width 486 height 34
click at [994, 475] on button "Description" at bounding box center [1124, 483] width 486 height 18
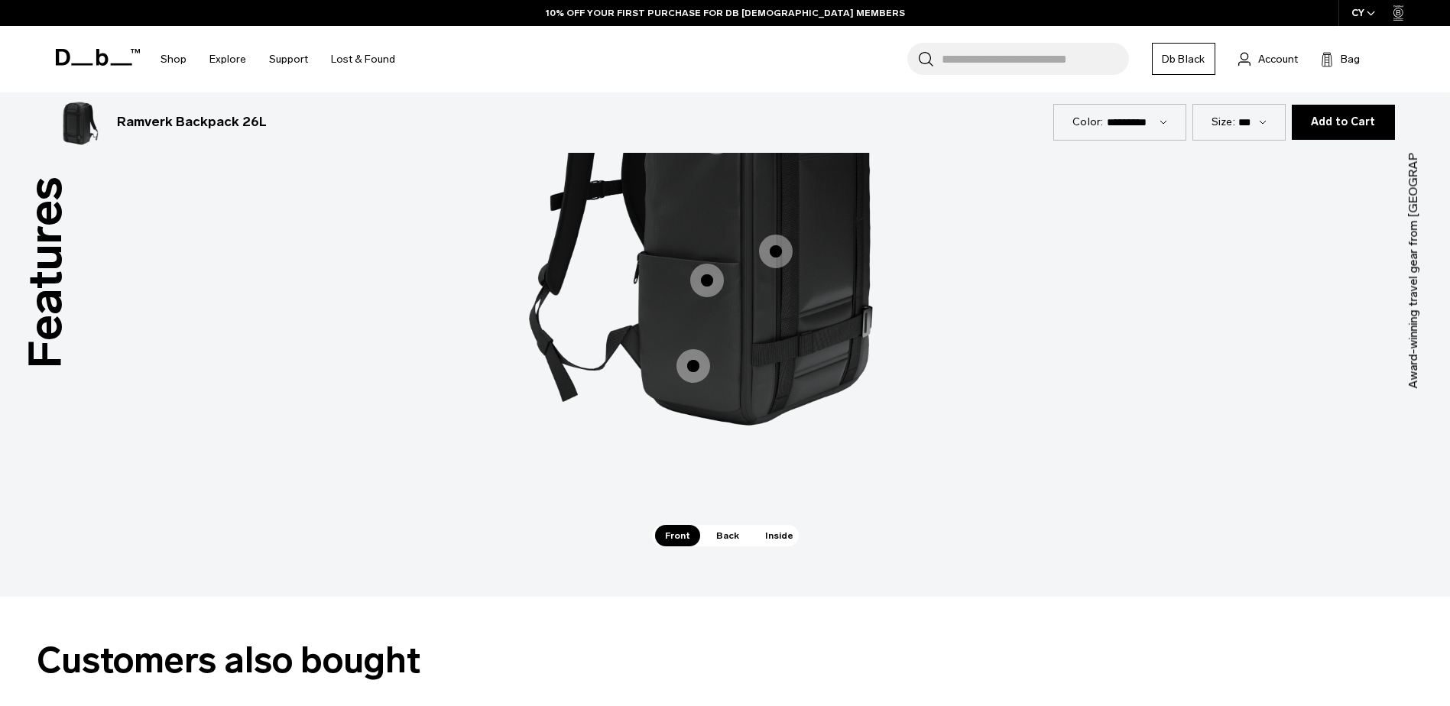
scroll to position [2140, 0]
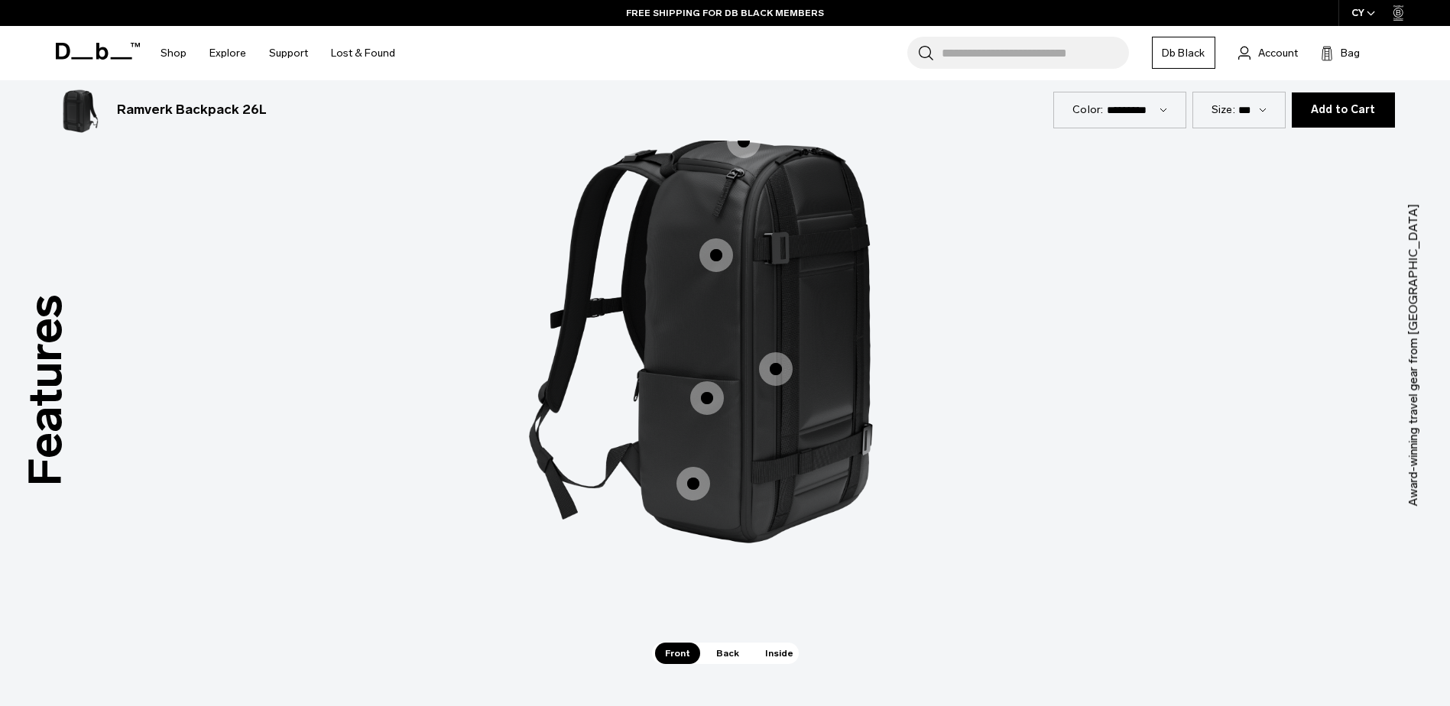
click at [731, 654] on span "Back" at bounding box center [727, 653] width 43 height 21
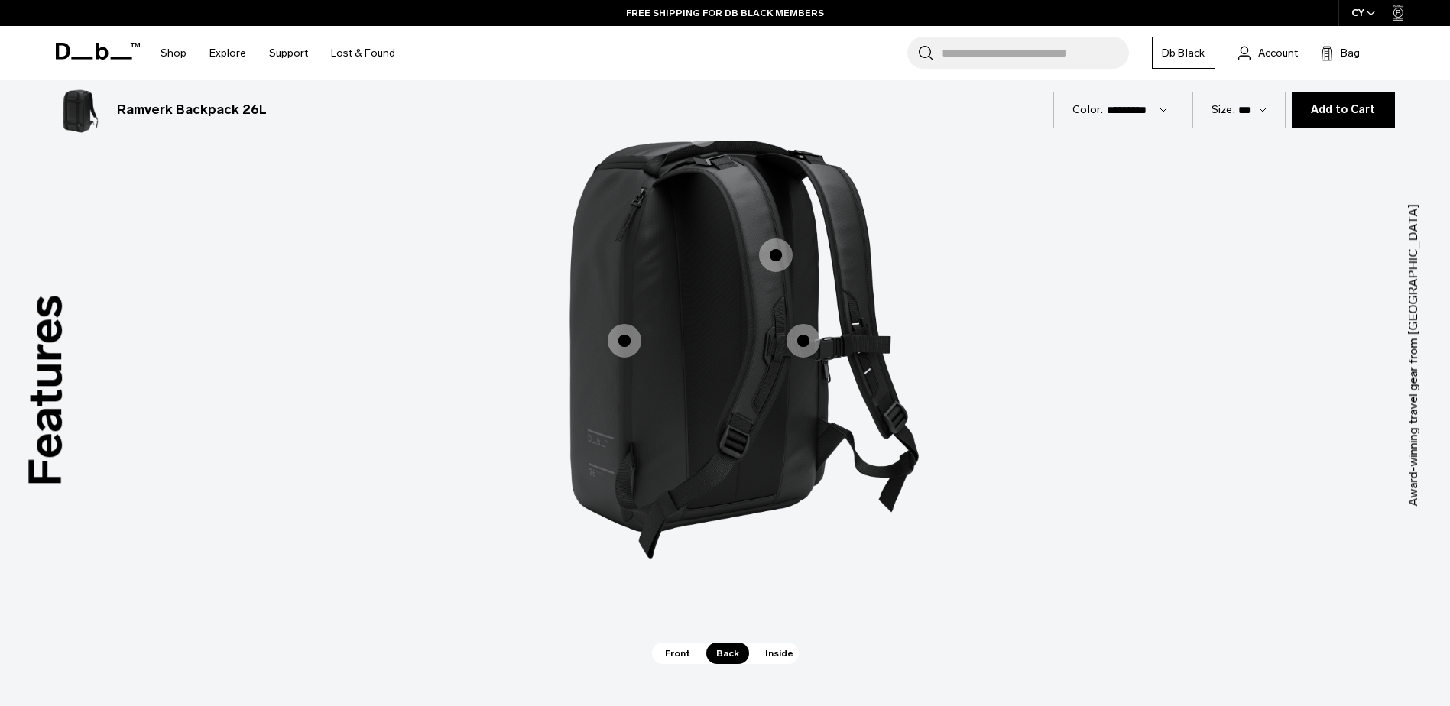
click at [782, 653] on span "Inside" at bounding box center [779, 653] width 48 height 21
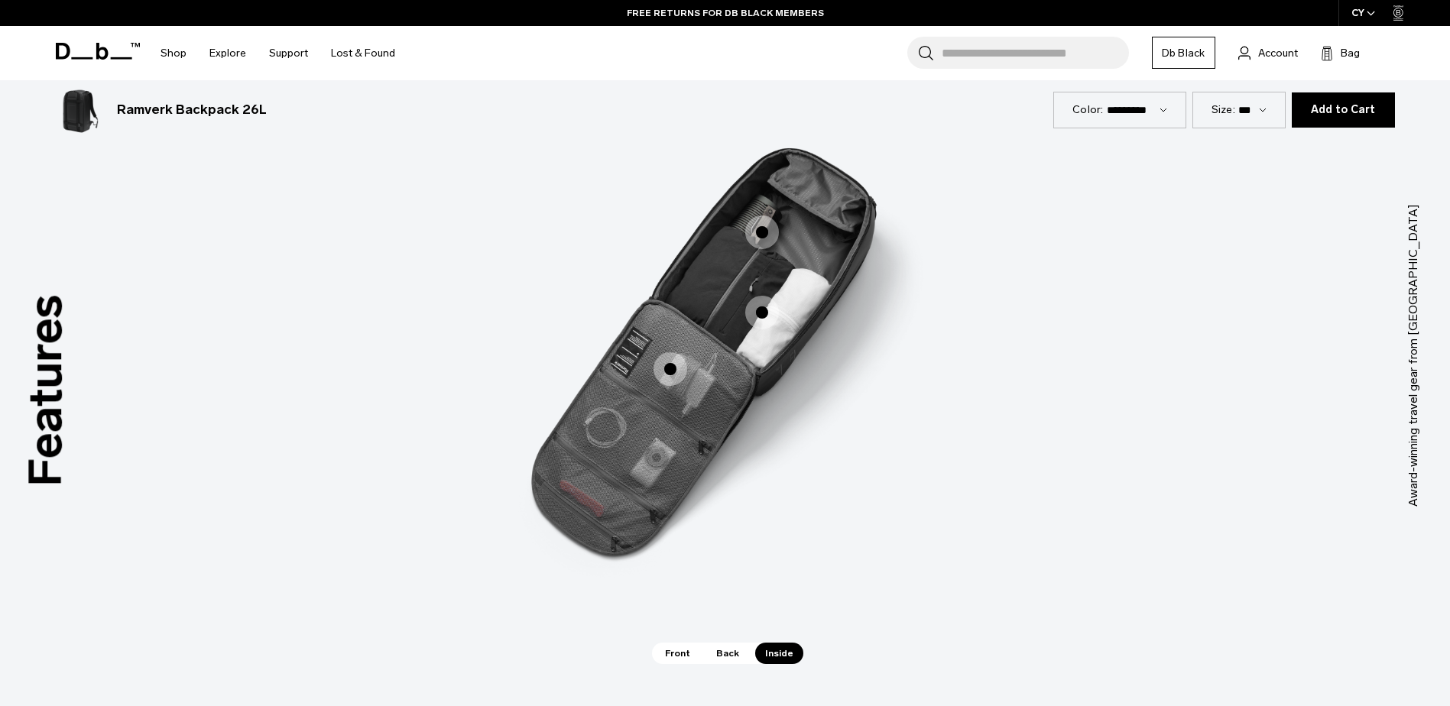
click at [669, 367] on span "3 / 3" at bounding box center [670, 369] width 34 height 34
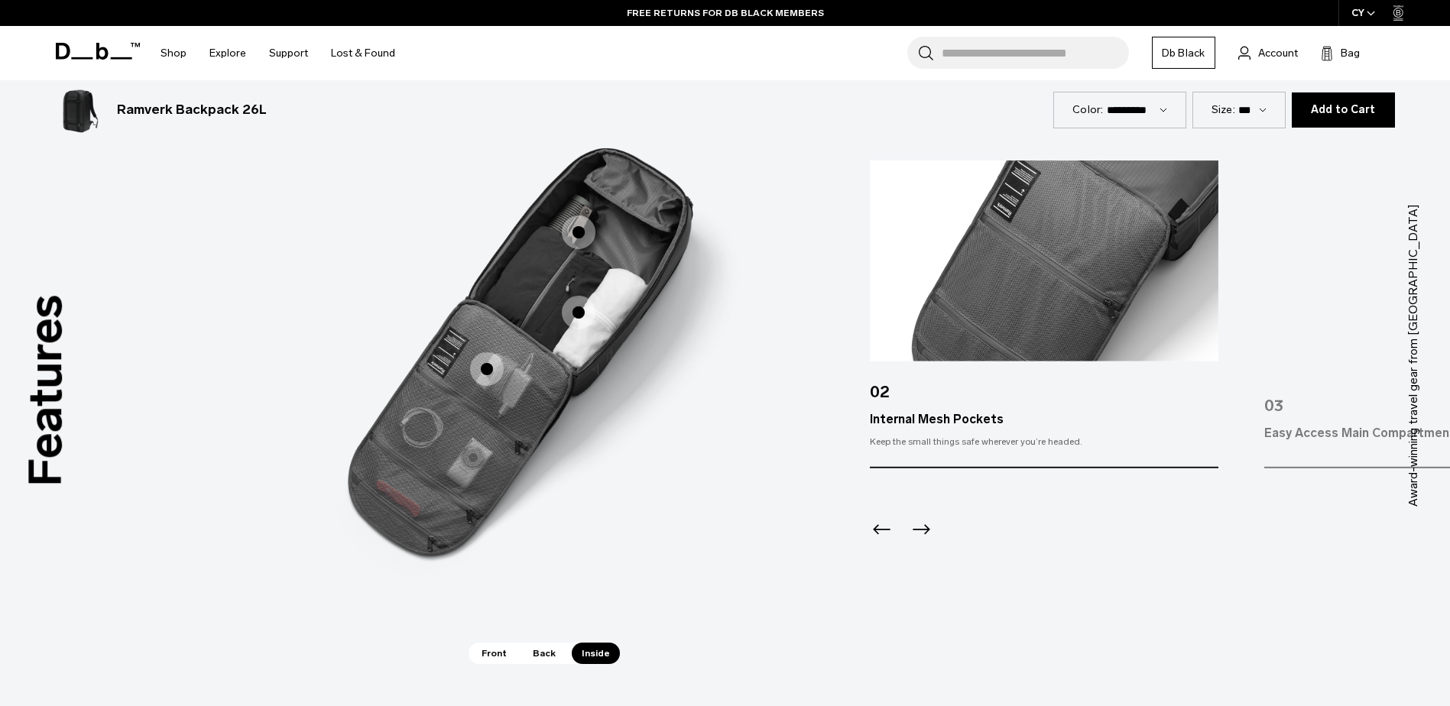
click at [574, 310] on span "3 / 3" at bounding box center [579, 313] width 34 height 34
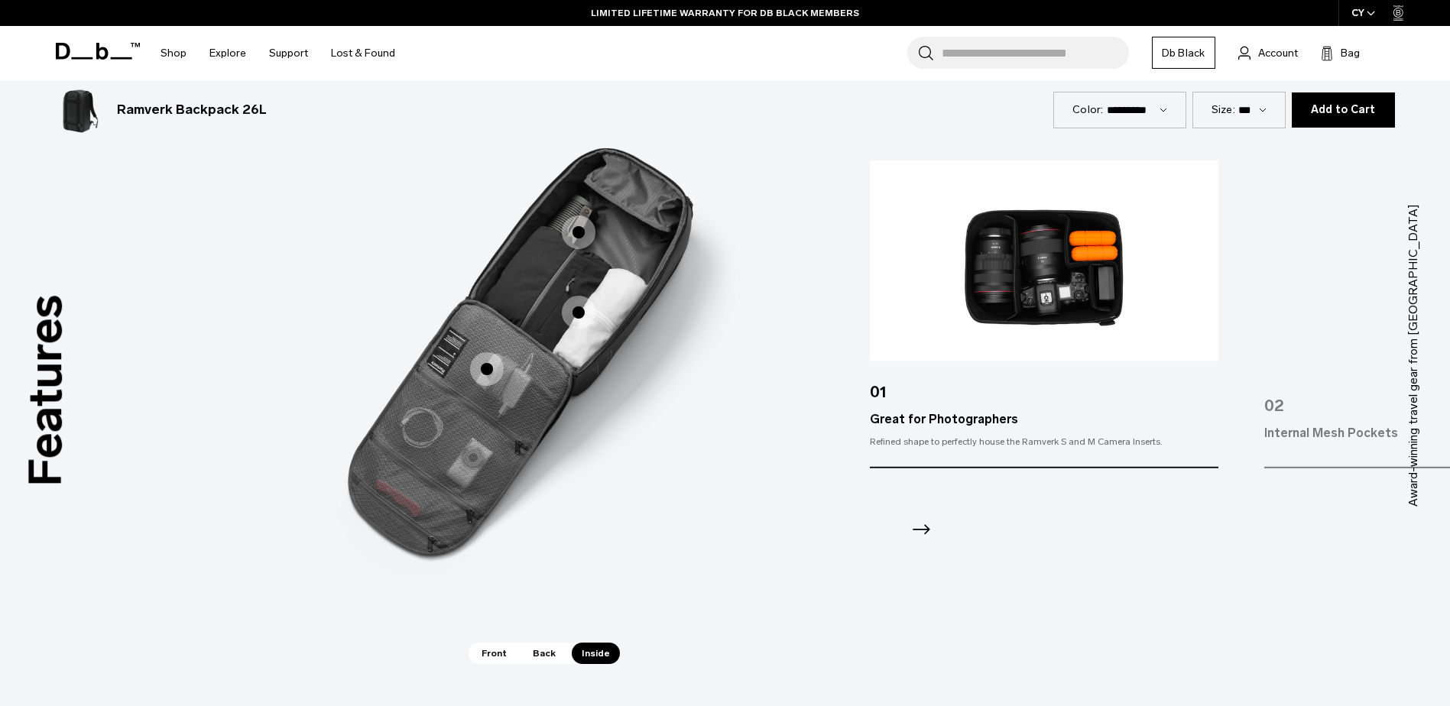
click at [576, 232] on span "3 / 3" at bounding box center [579, 233] width 34 height 34
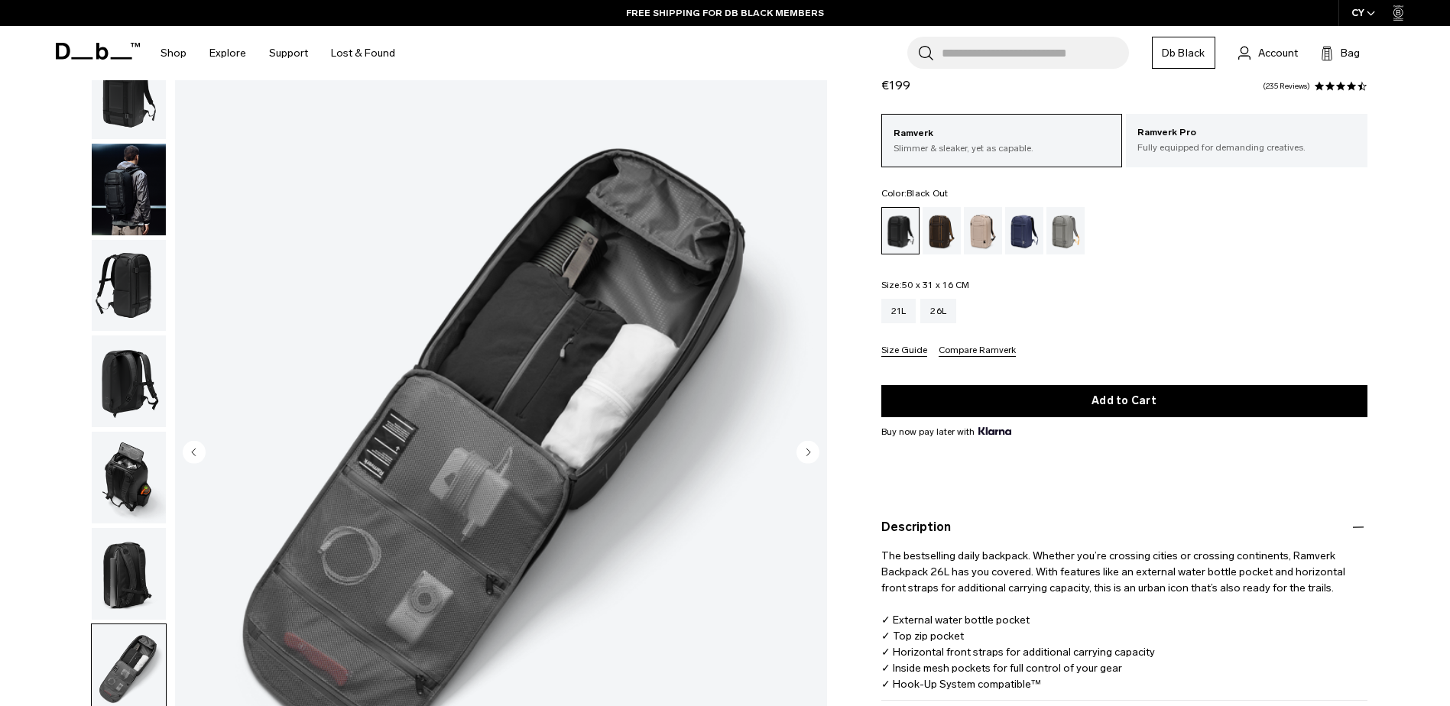
scroll to position [0, 0]
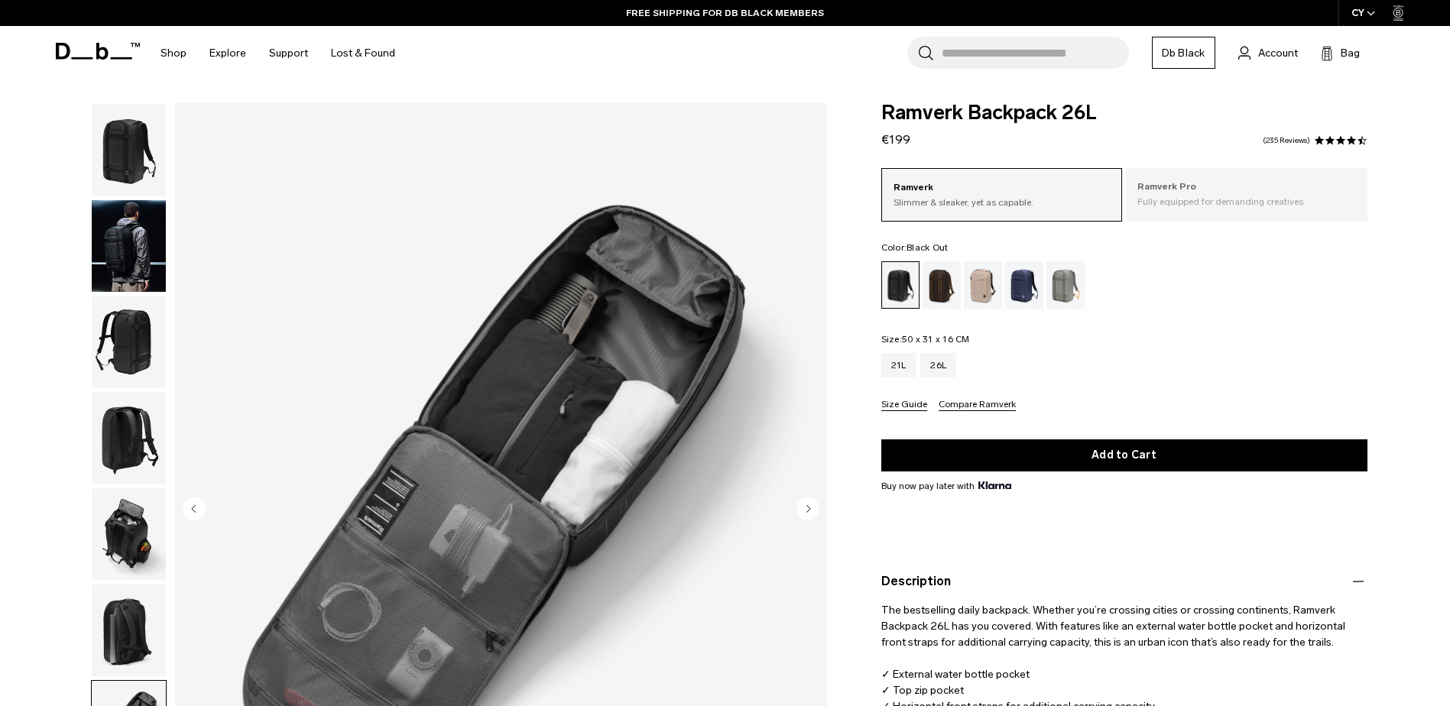
click at [1272, 193] on p "Ramverk Pro" at bounding box center [1246, 187] width 219 height 15
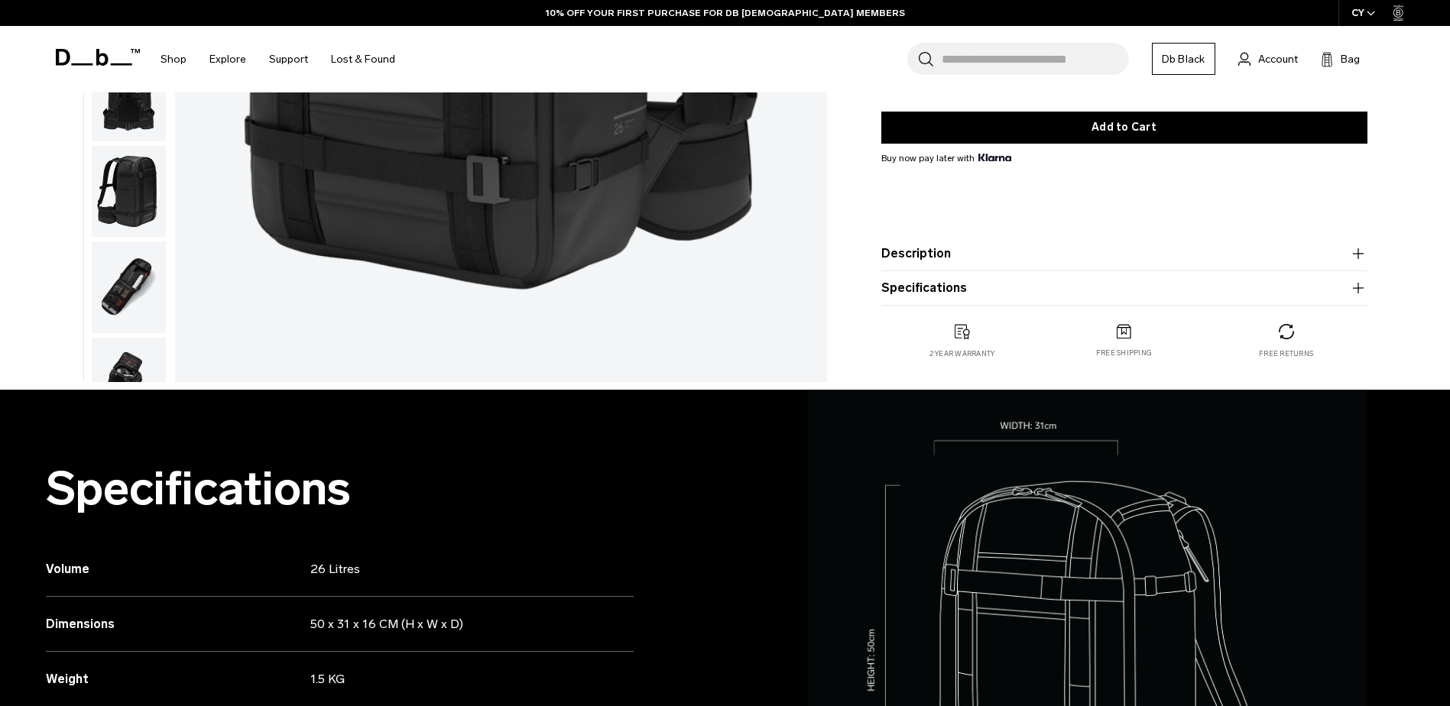
scroll to position [306, 0]
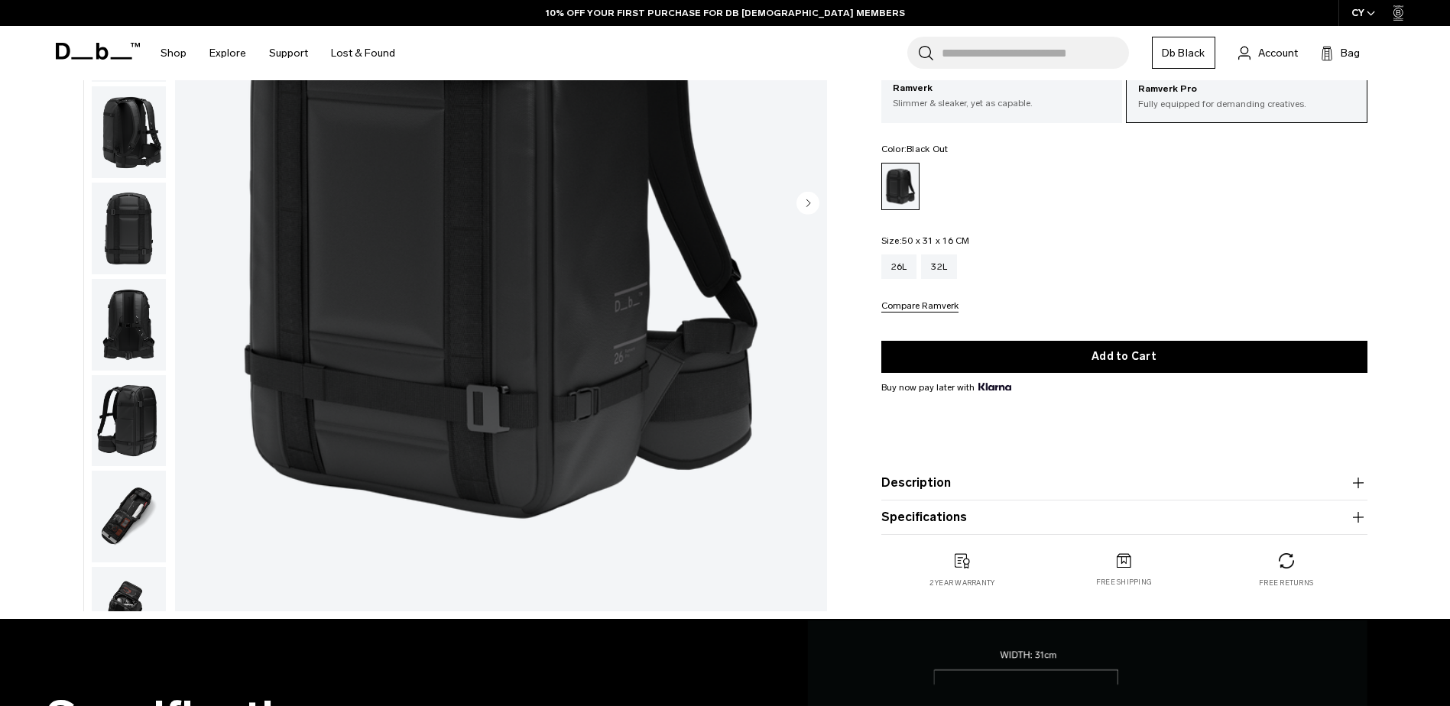
click at [115, 604] on img "button" at bounding box center [129, 613] width 74 height 92
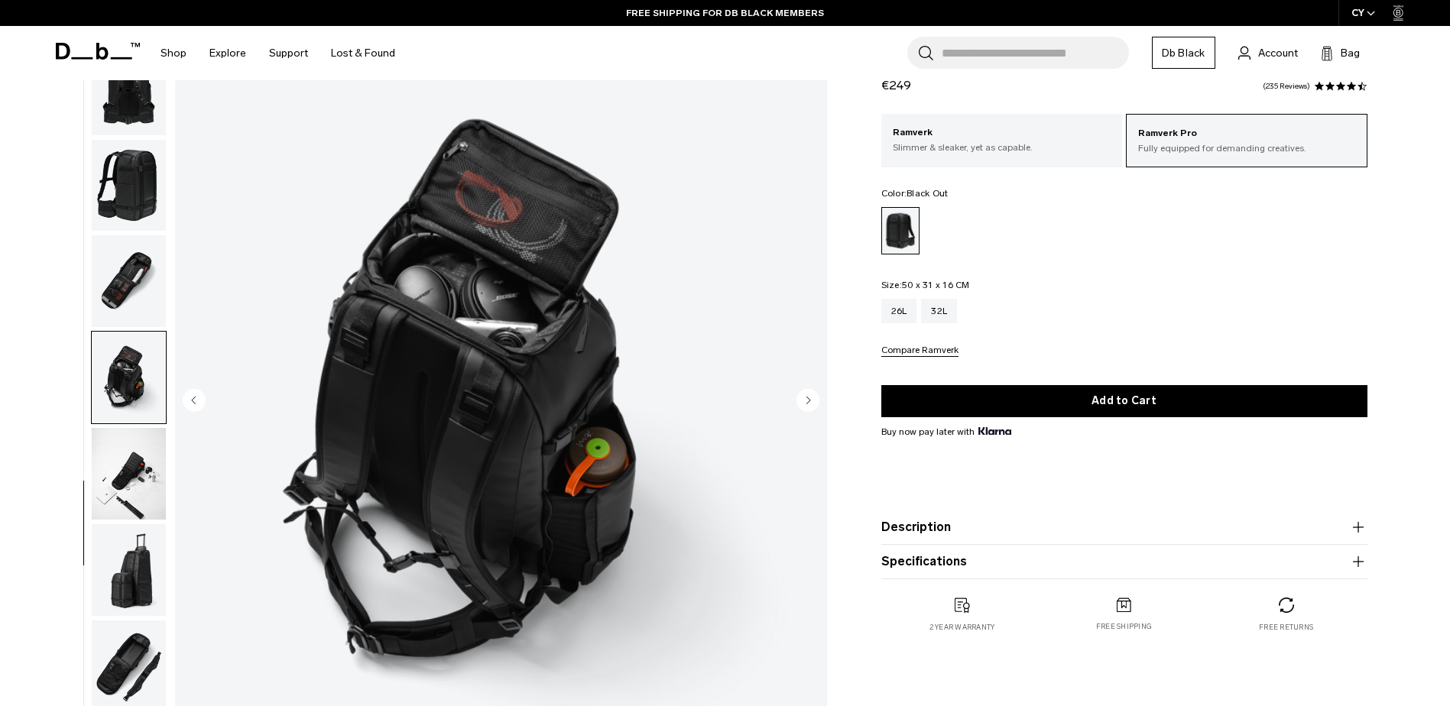
scroll to position [0, 0]
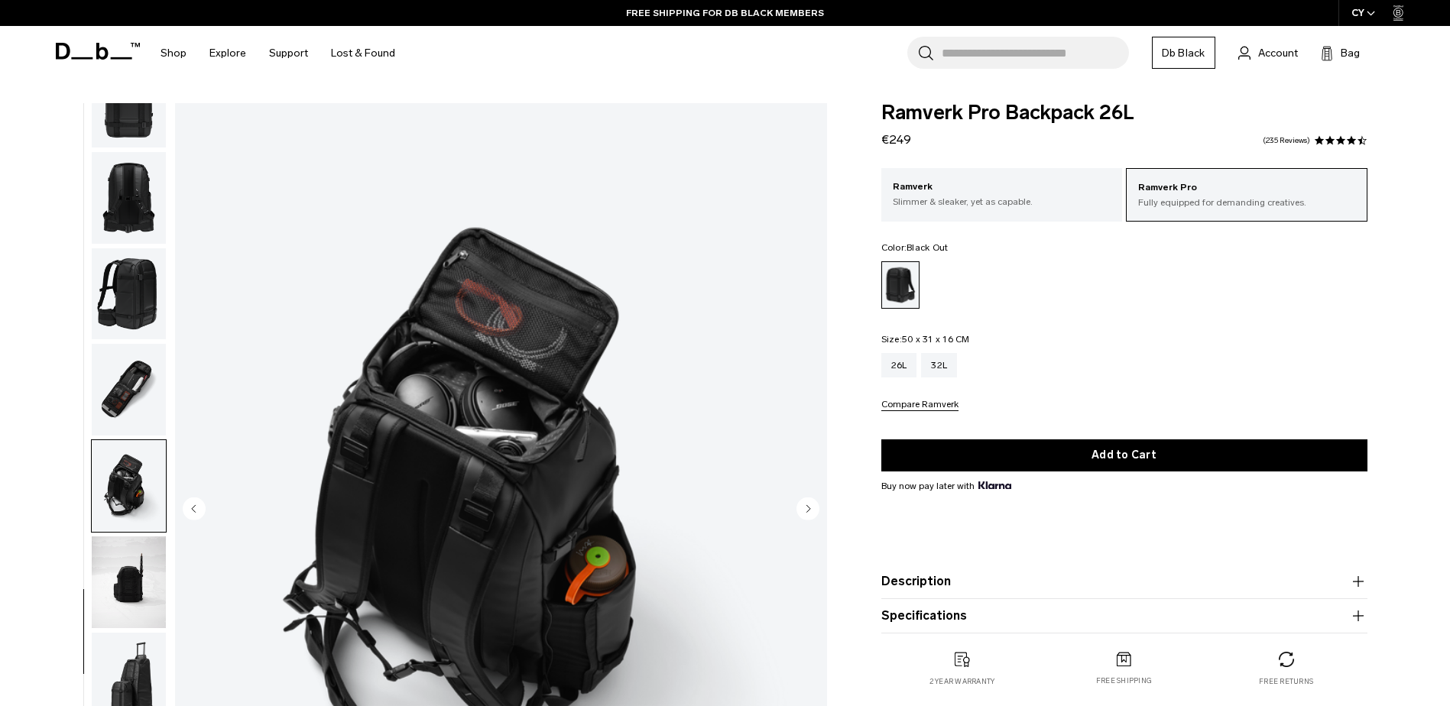
click at [125, 587] on img "button" at bounding box center [129, 582] width 74 height 92
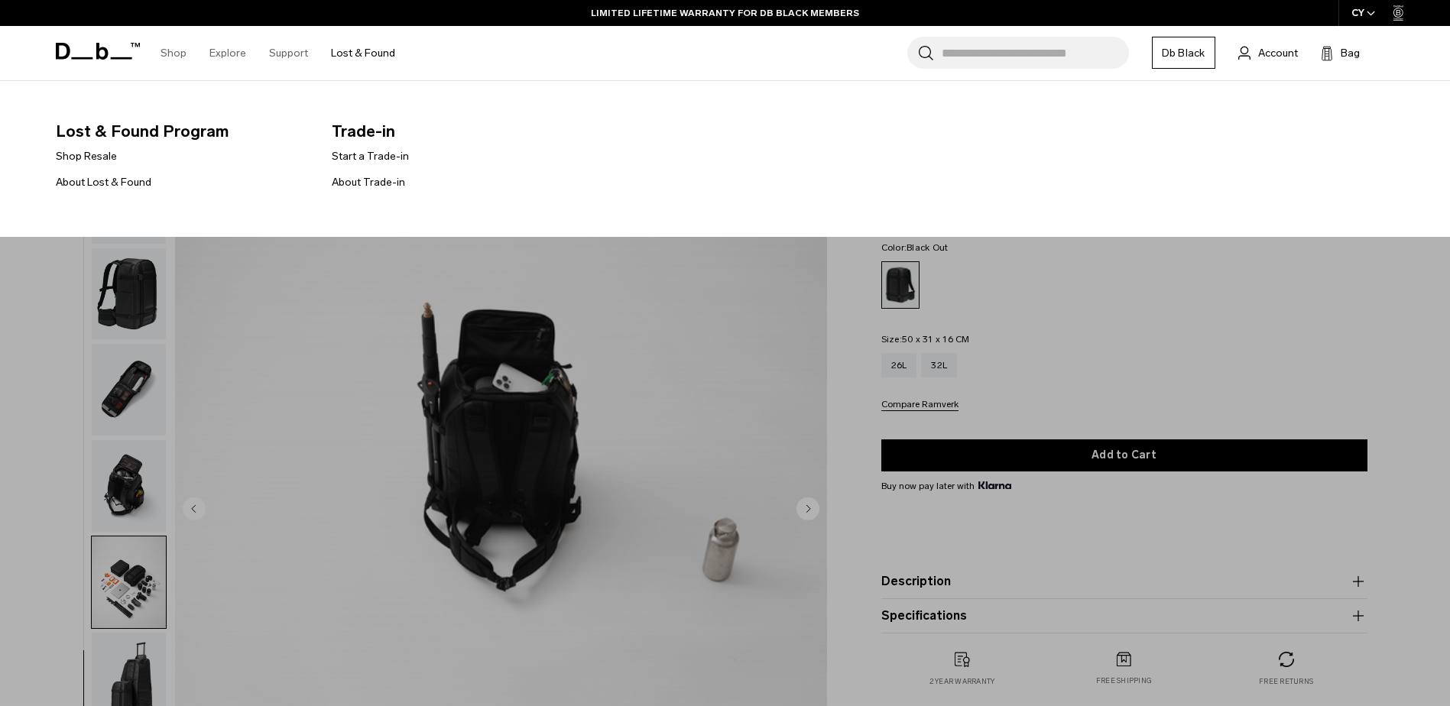
click at [365, 53] on link "Lost & Found" at bounding box center [363, 53] width 64 height 54
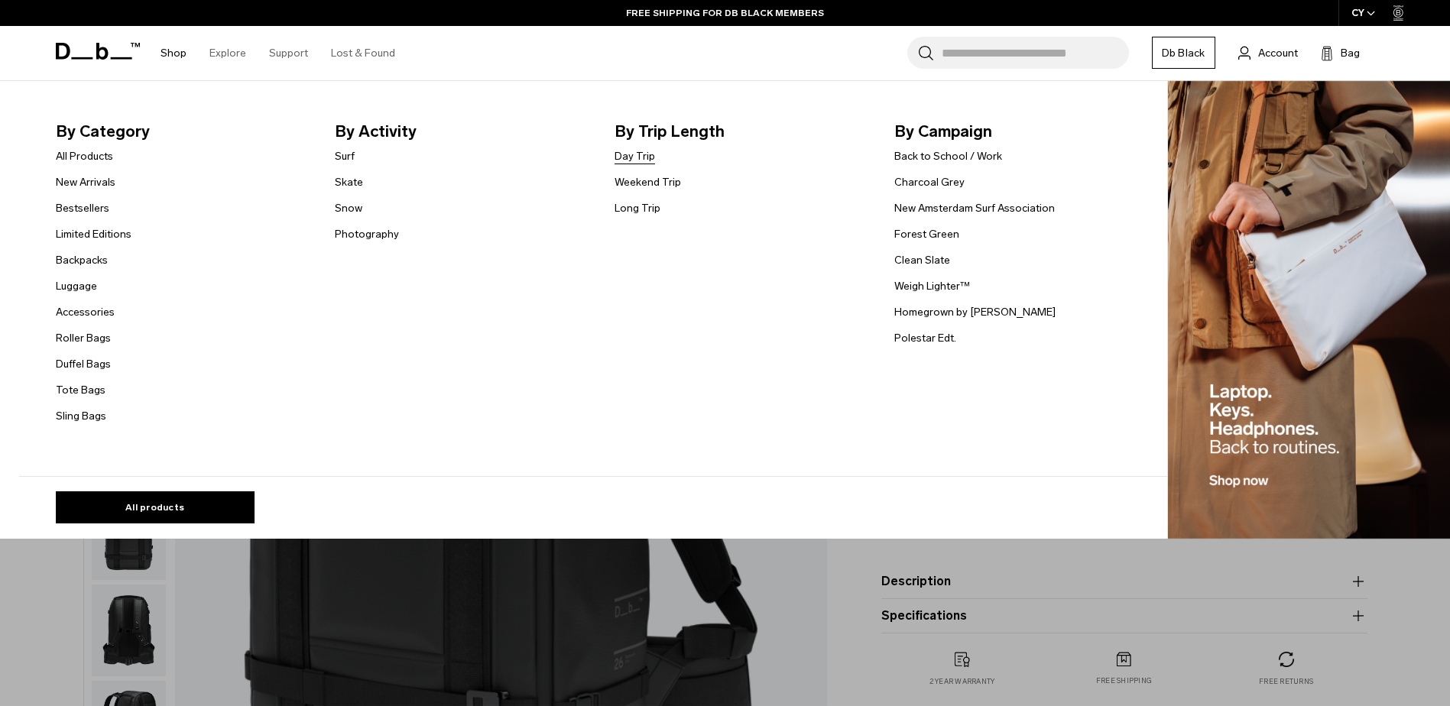
click at [641, 154] on link "Day Trip" at bounding box center [634, 156] width 41 height 16
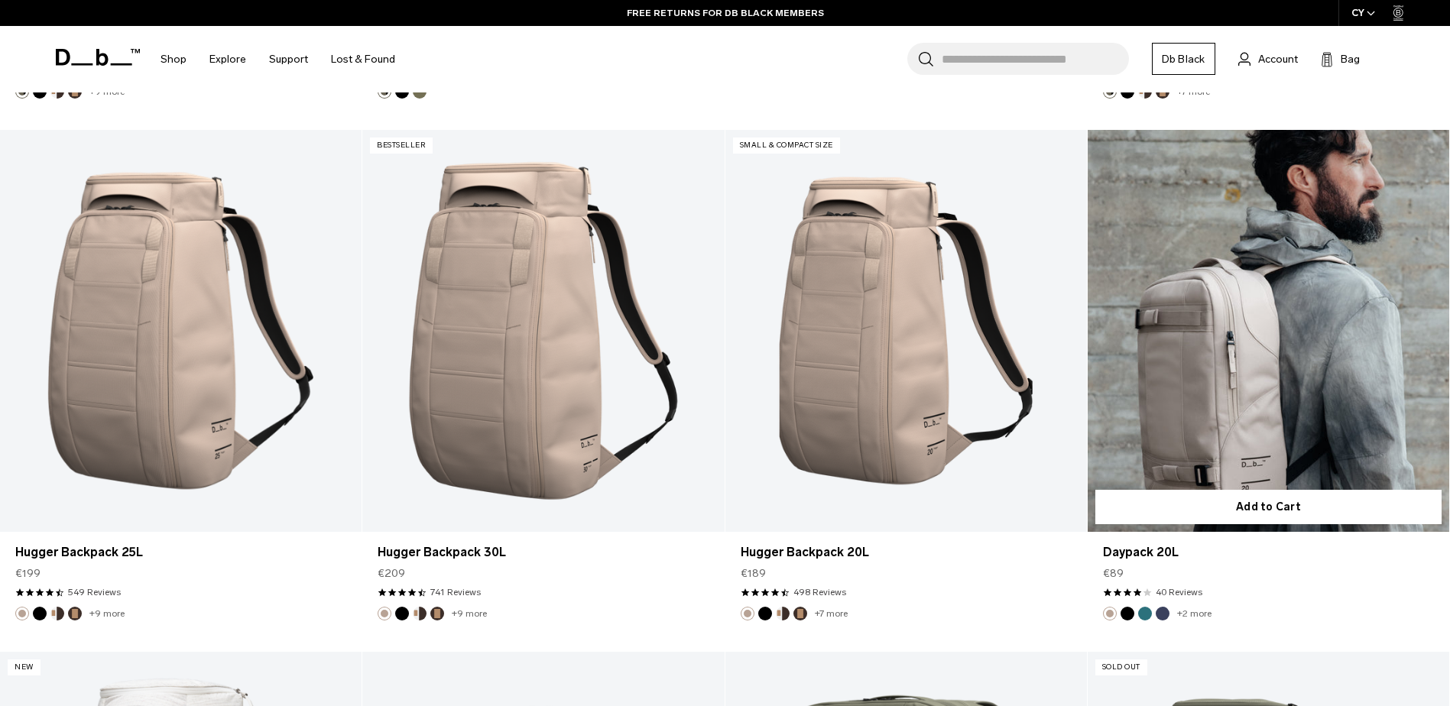
scroll to position [3441, 0]
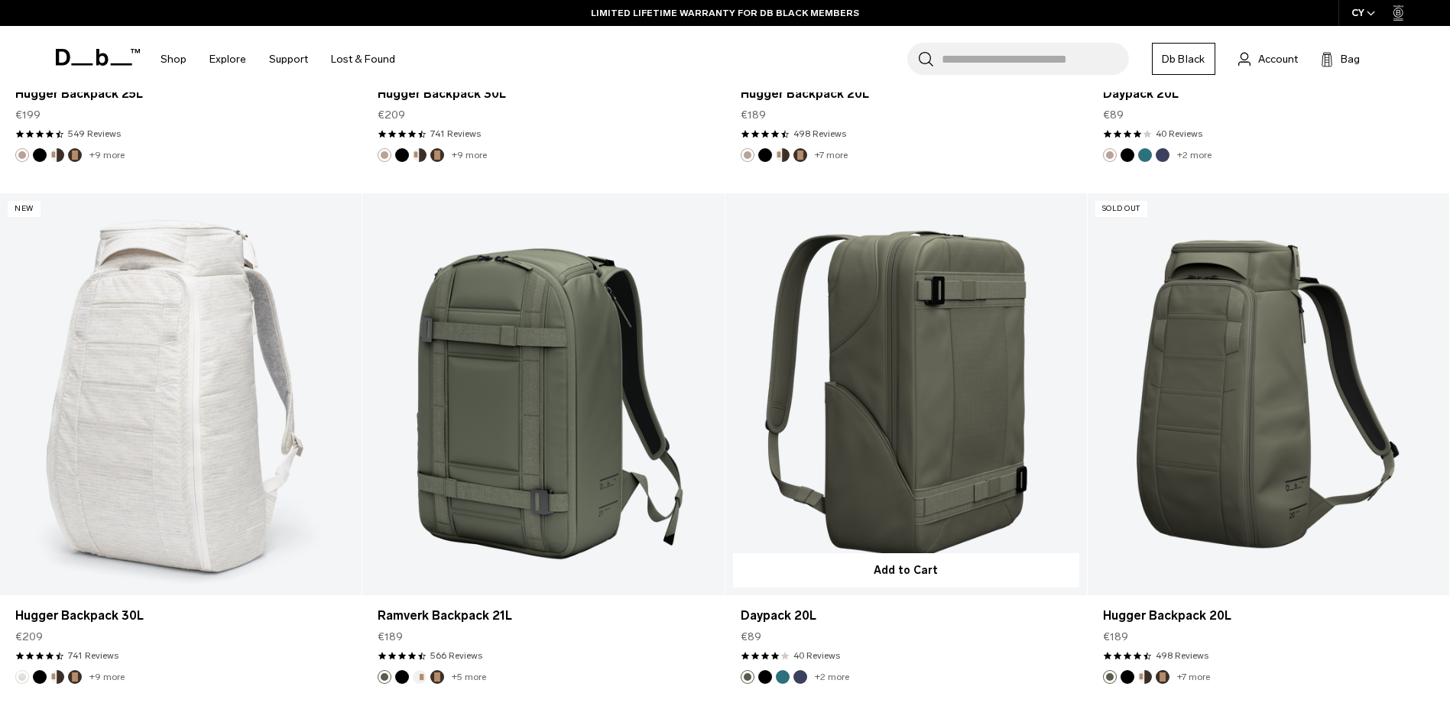
click at [909, 449] on link "Daypack 20L" at bounding box center [905, 394] width 361 height 402
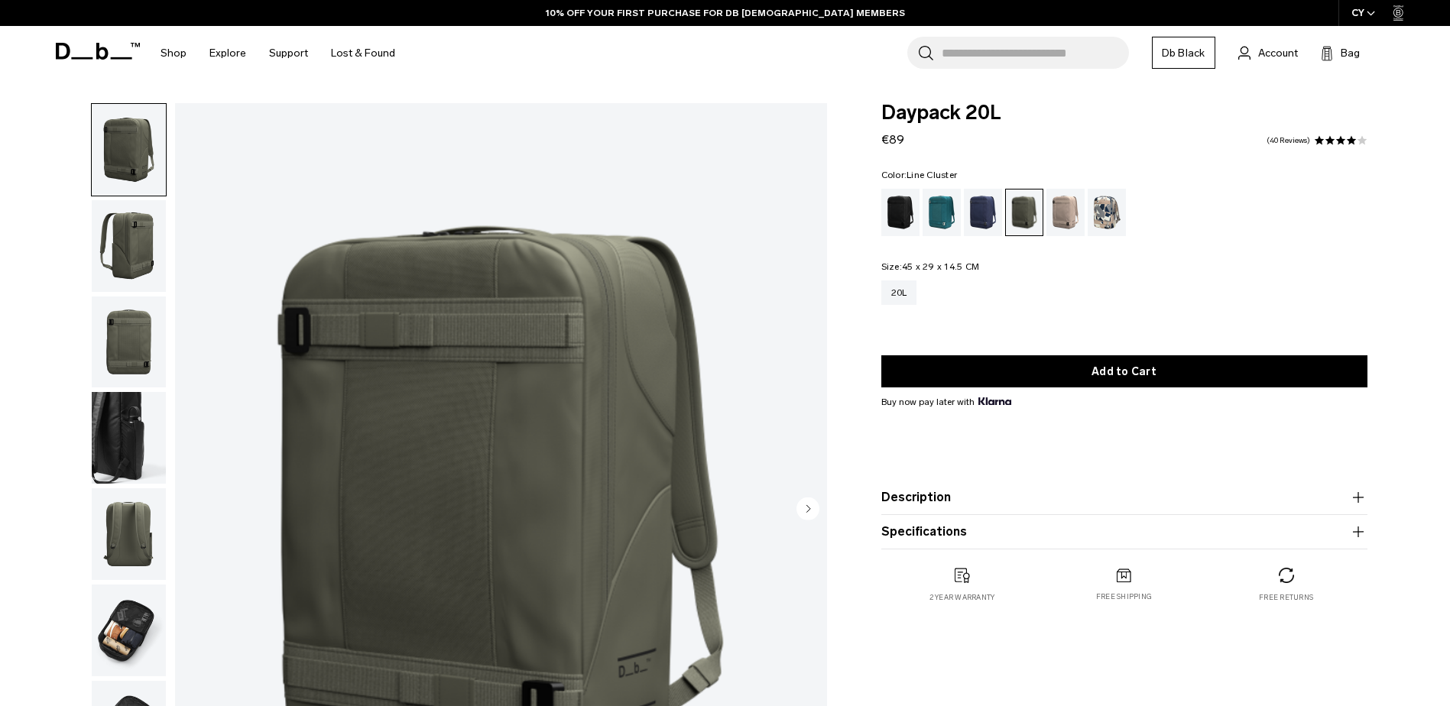
drag, startPoint x: 0, startPoint y: 0, endPoint x: 1109, endPoint y: 214, distance: 1129.3
click at [1109, 214] on div "Line Cluster" at bounding box center [1106, 212] width 39 height 47
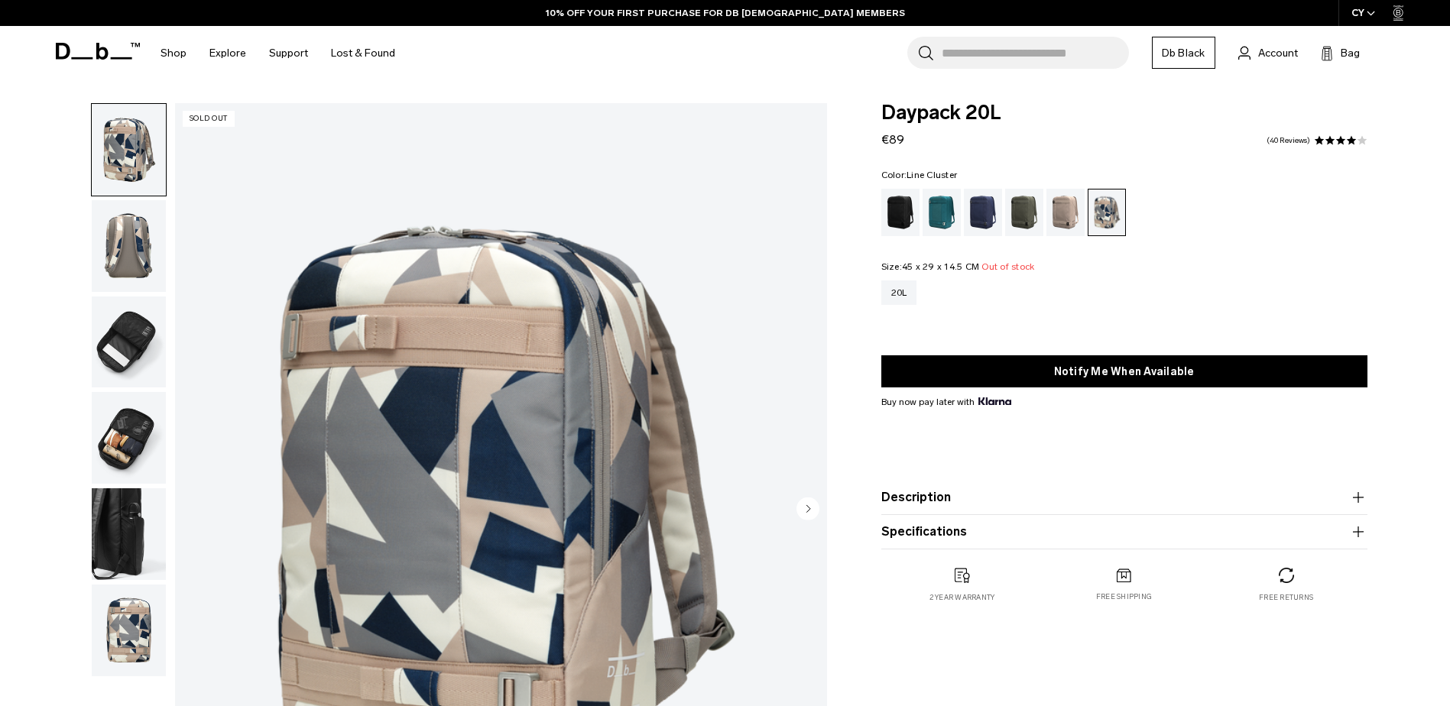
click at [125, 348] on img "button" at bounding box center [129, 343] width 74 height 92
